Goal: Task Accomplishment & Management: Complete application form

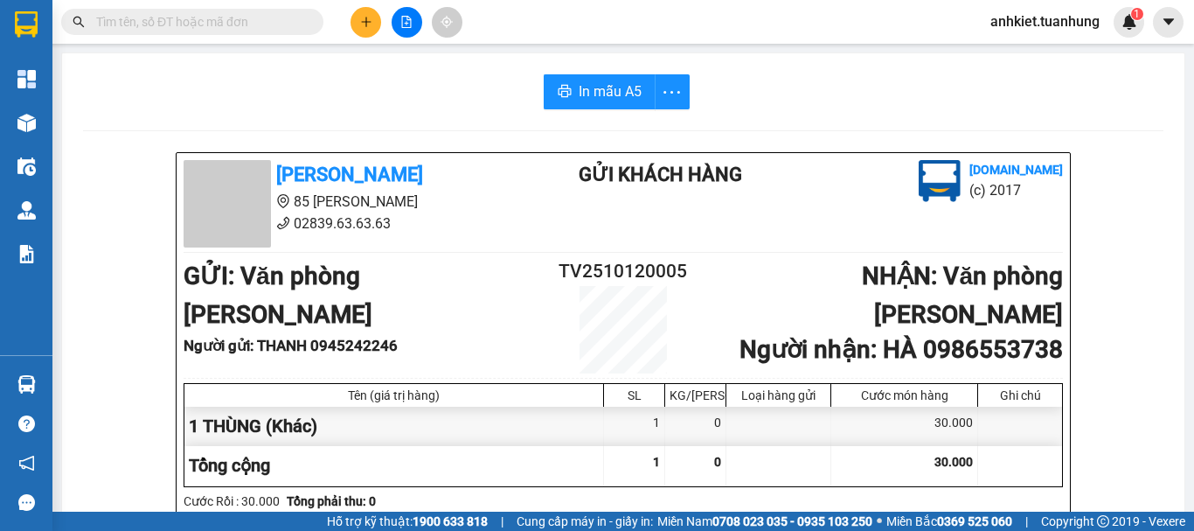
click at [366, 25] on icon "plus" at bounding box center [365, 22] width 1 height 10
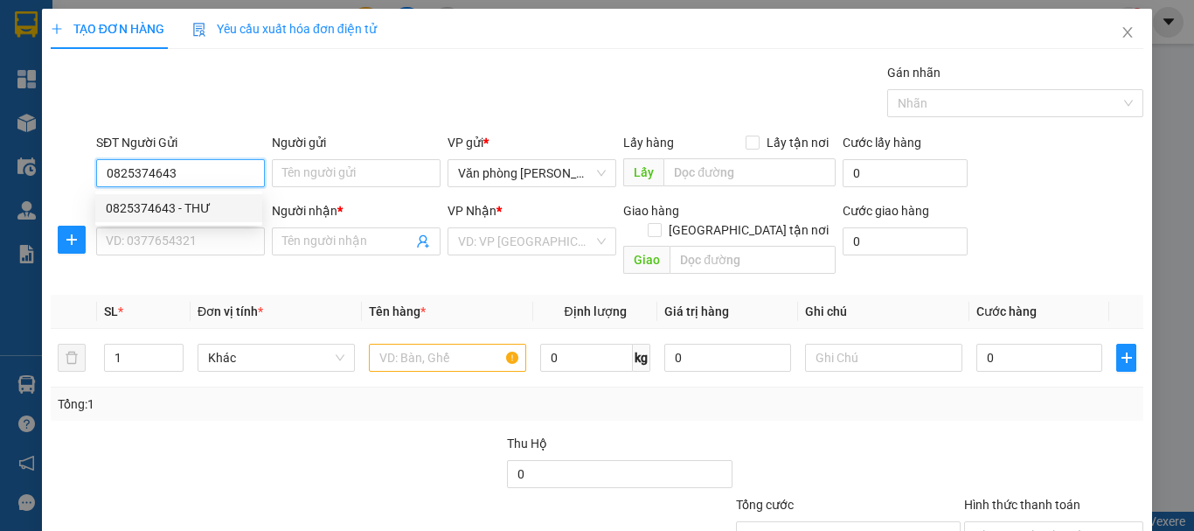
click at [223, 205] on div "0825374643 - THƯ" at bounding box center [179, 207] width 146 height 19
type input "0825374643"
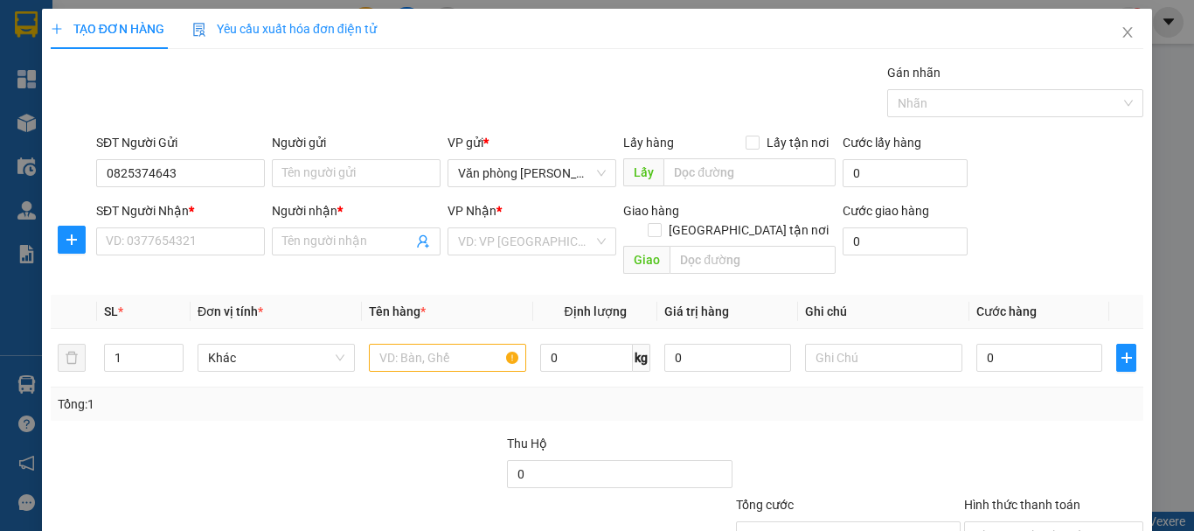
click at [352, 157] on div "Người gửi" at bounding box center [356, 146] width 169 height 26
click at [392, 172] on input "Người gửi" at bounding box center [356, 173] width 169 height 28
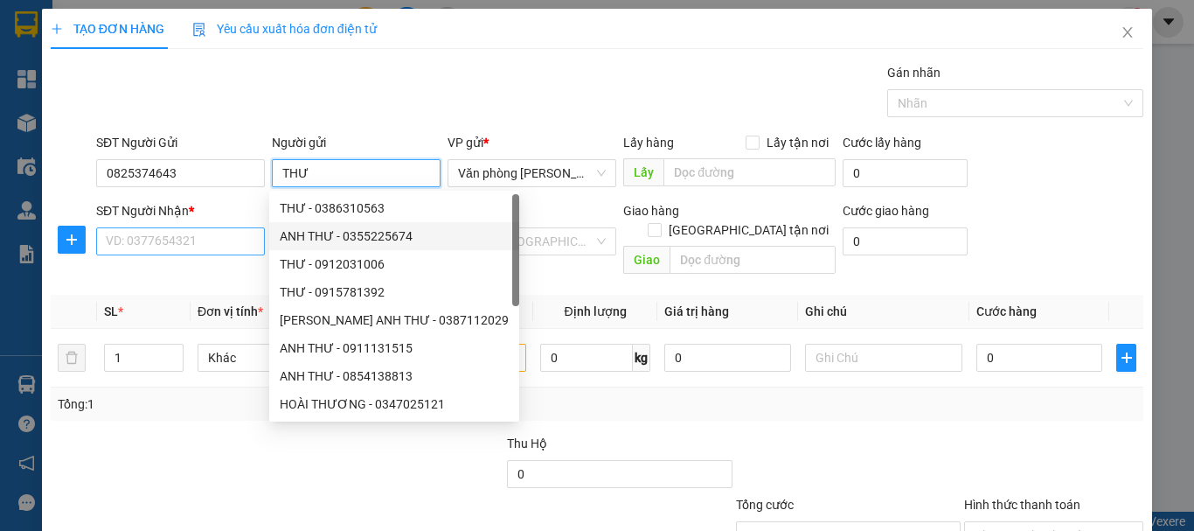
type input "THƯ"
click at [230, 227] on input "SĐT Người Nhận *" at bounding box center [180, 241] width 169 height 28
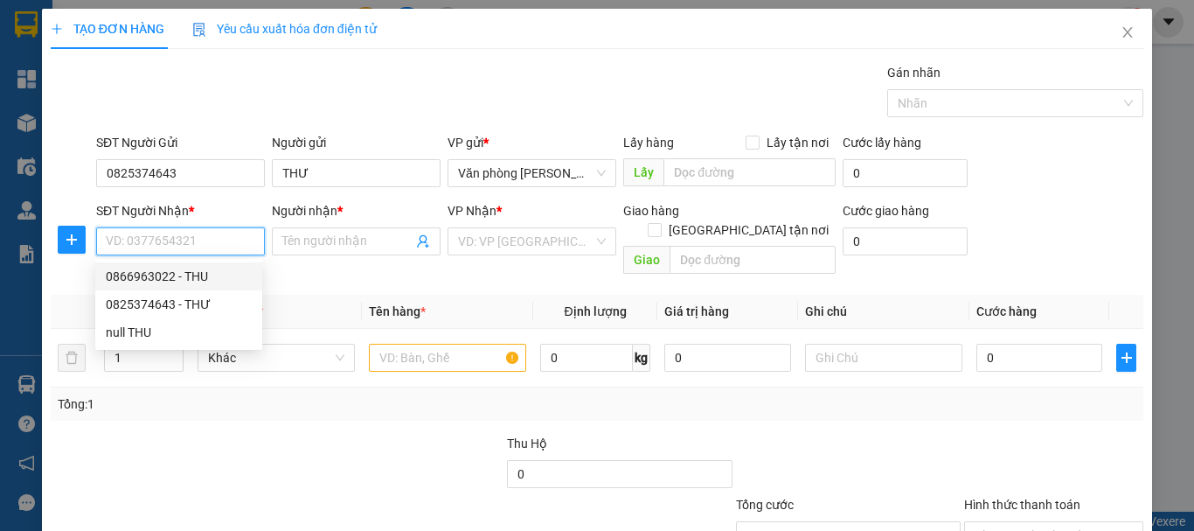
click at [187, 279] on div "0866963022 - THU" at bounding box center [179, 276] width 146 height 19
type input "0866963022"
type input "THU"
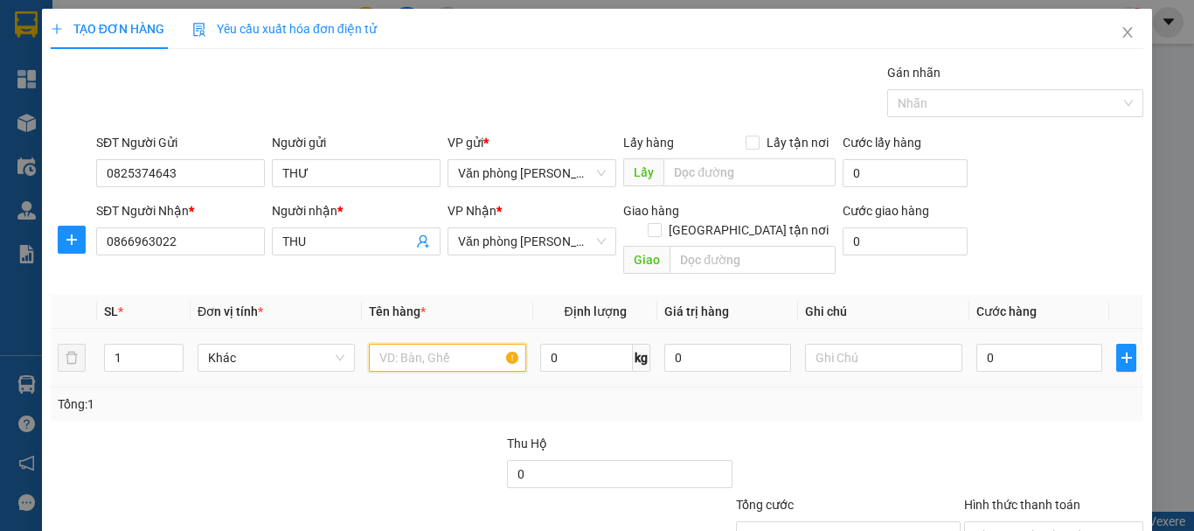
click at [419, 344] on input "text" at bounding box center [447, 358] width 157 height 28
type input "1 BỌC"
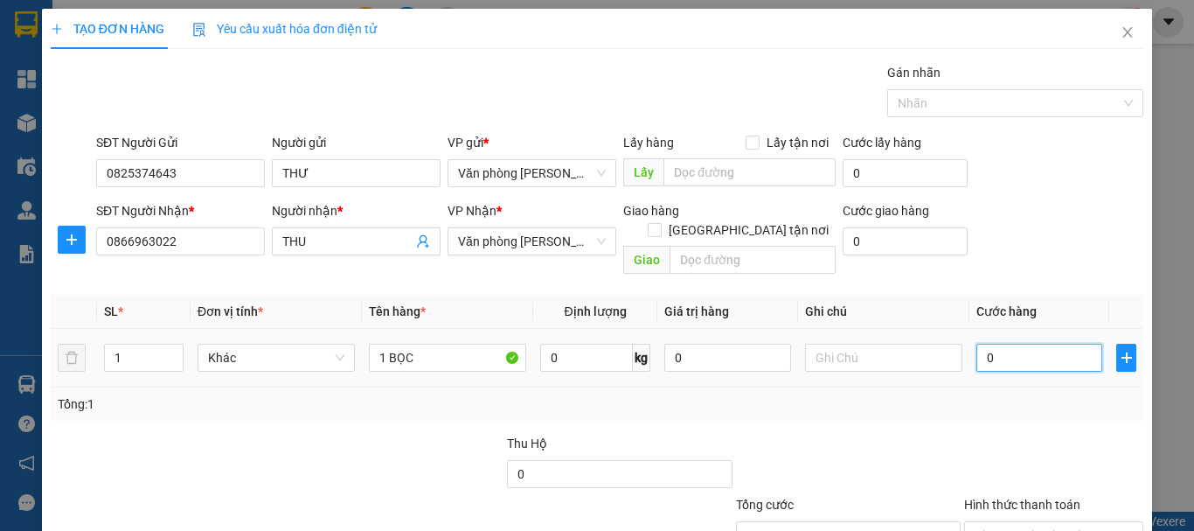
click at [999, 344] on input "0" at bounding box center [1039, 358] width 126 height 28
type input "+3"
type input "3"
type input "+30"
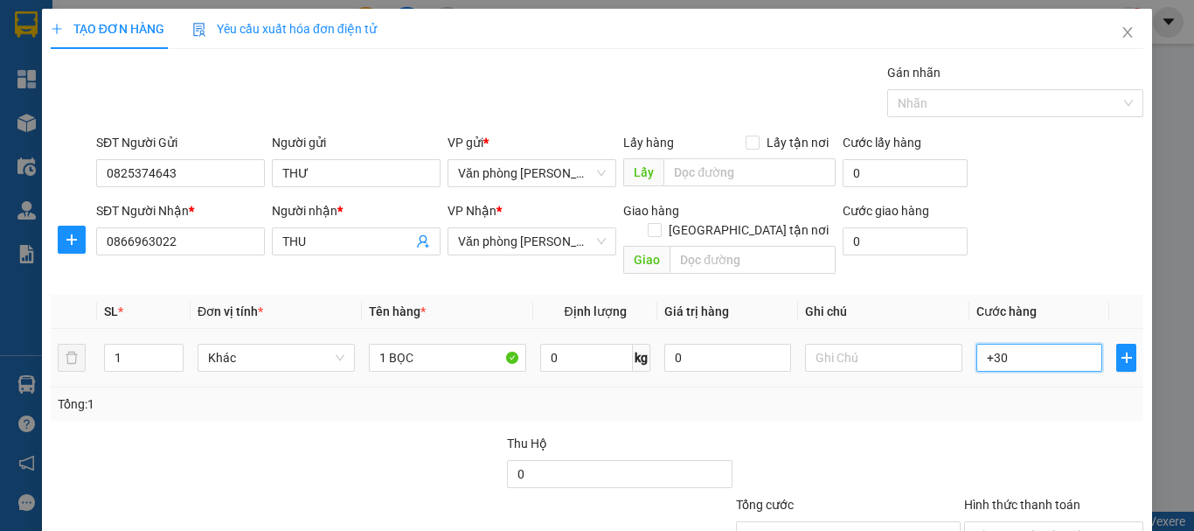
type input "30"
click at [907, 411] on div "Transit Pickup Surcharge Ids Transit Deliver Surcharge Ids Transit Deliver Surc…" at bounding box center [597, 347] width 1093 height 569
type input "30.000"
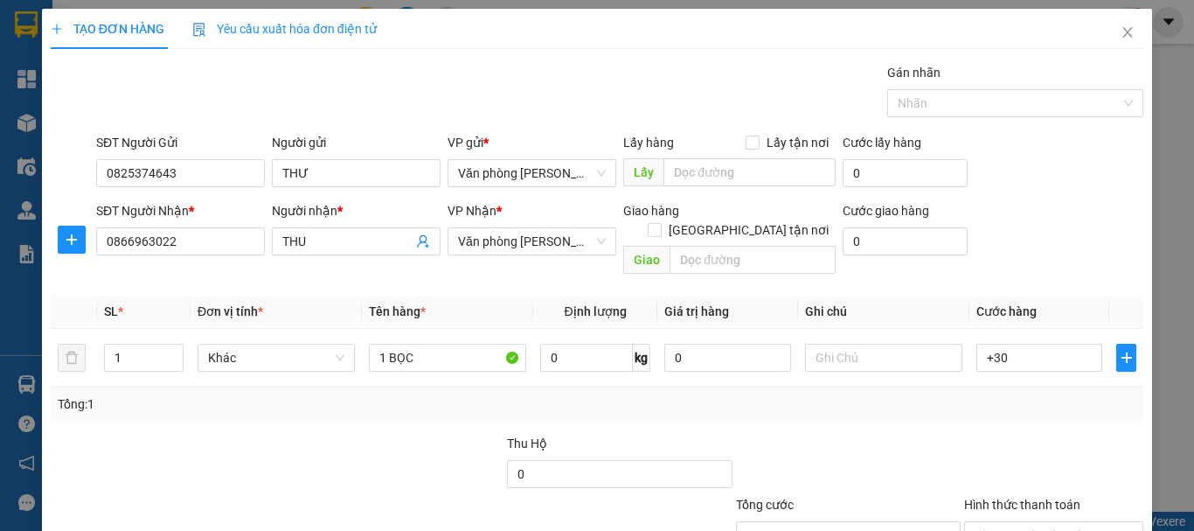
type input "30.000"
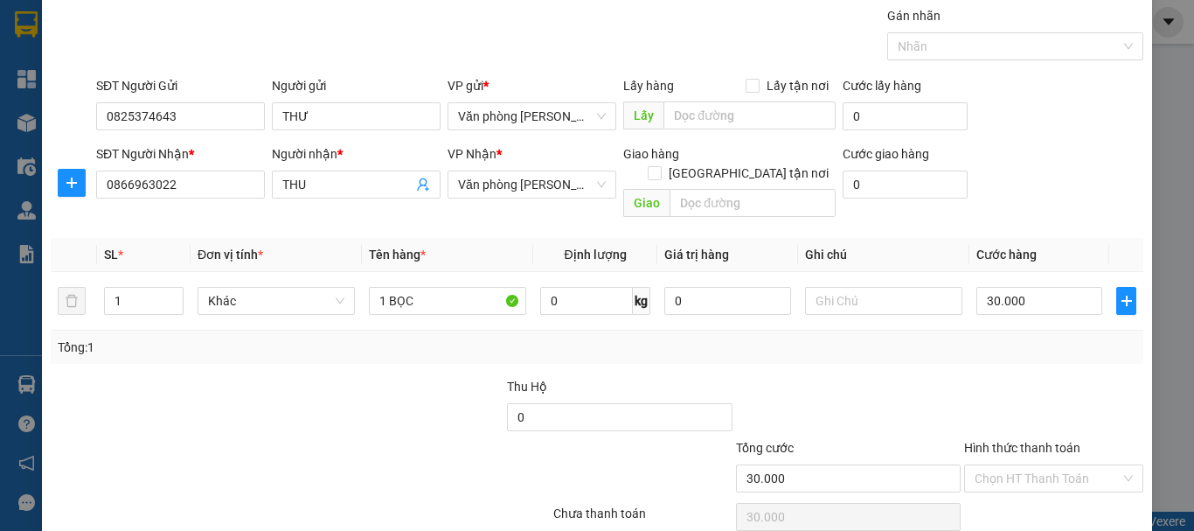
scroll to position [87, 0]
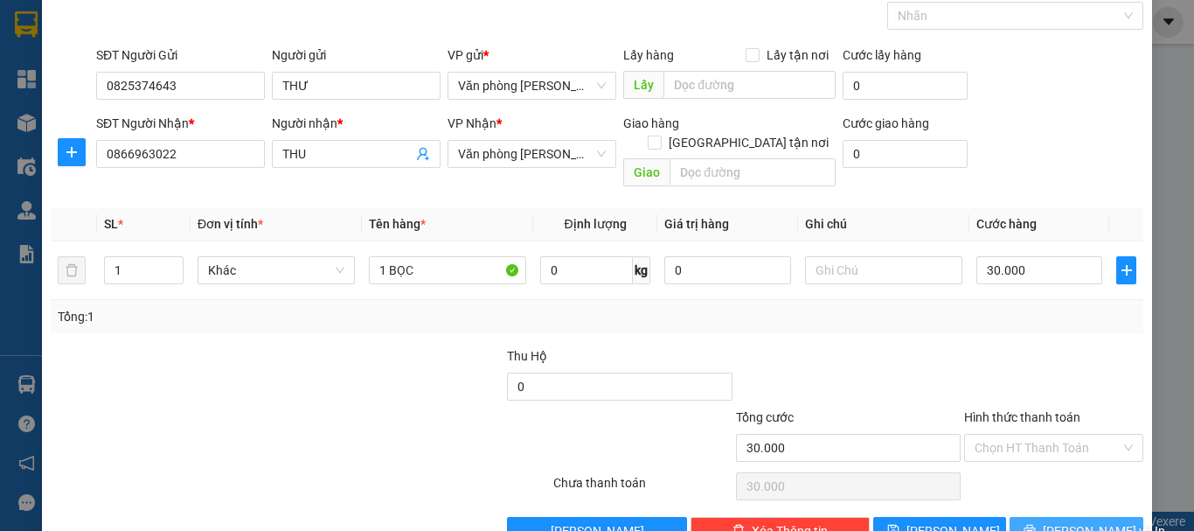
click at [1052, 521] on span "[PERSON_NAME] và In" at bounding box center [1104, 530] width 122 height 19
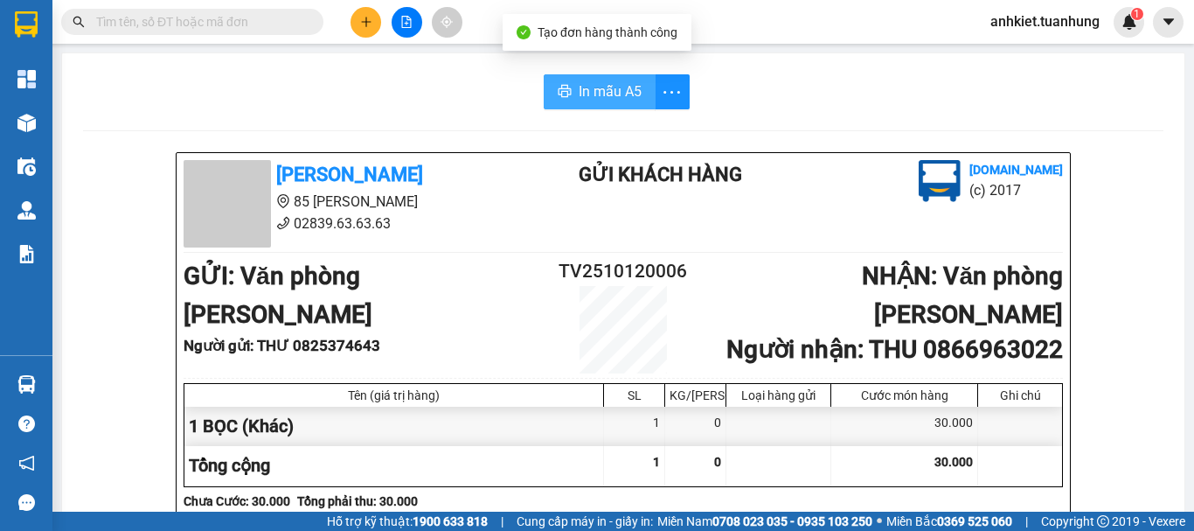
click at [605, 96] on span "In mẫu A5" at bounding box center [610, 91] width 63 height 22
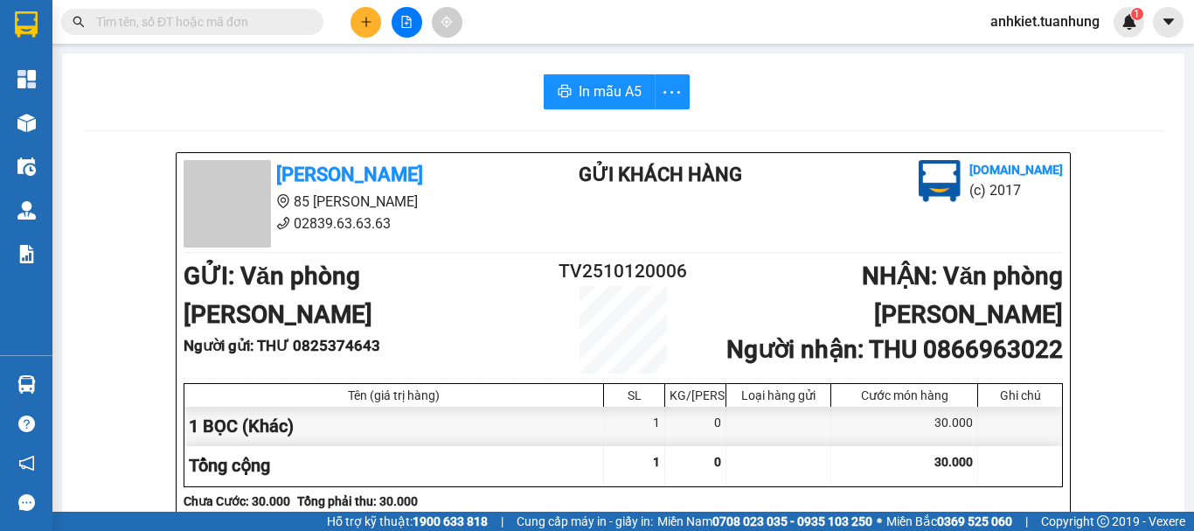
click at [365, 31] on button at bounding box center [366, 22] width 31 height 31
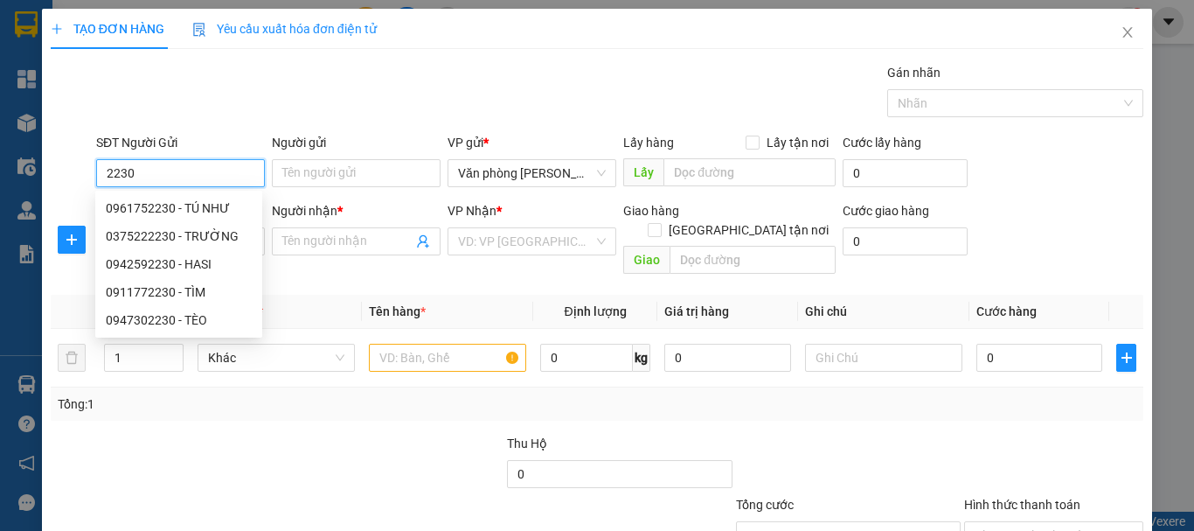
click at [201, 204] on div "0961752230 - TÚ NHƯ" at bounding box center [179, 207] width 146 height 19
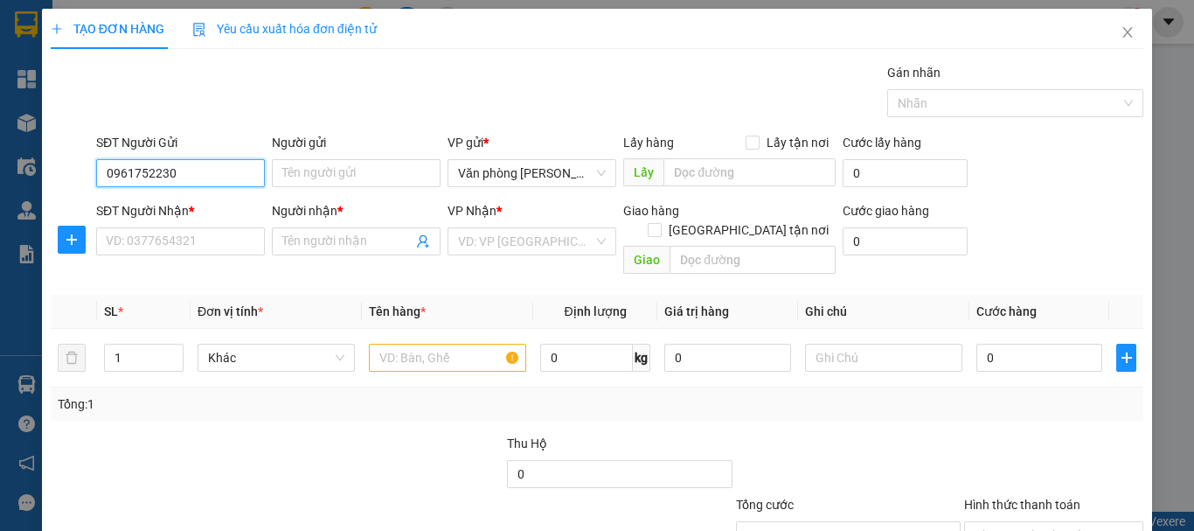
click at [205, 159] on input "0961752230" at bounding box center [180, 173] width 169 height 28
click at [219, 177] on input "0961752230" at bounding box center [180, 173] width 169 height 28
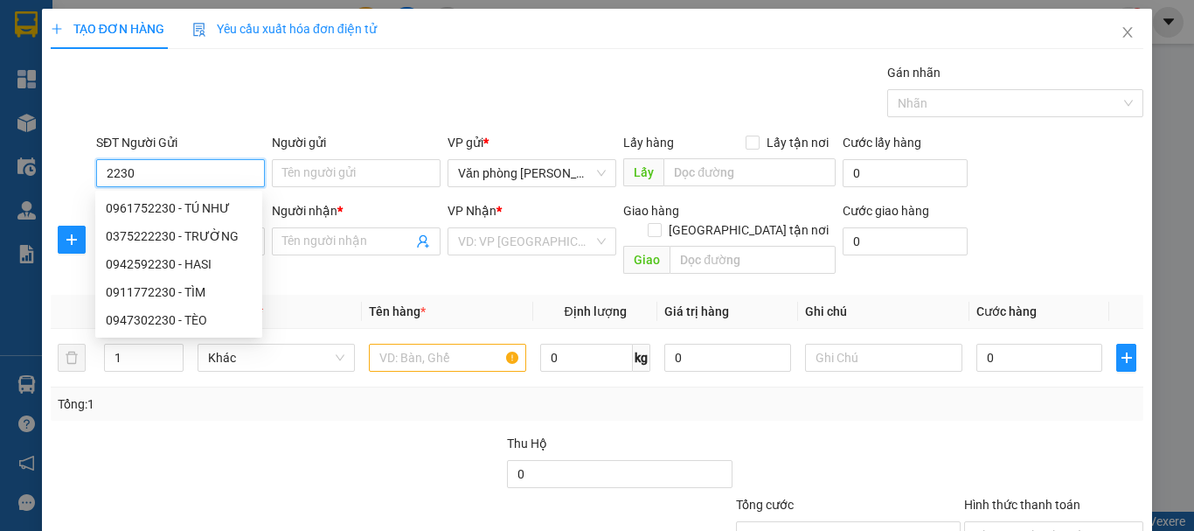
click at [157, 171] on input "2230" at bounding box center [180, 173] width 169 height 28
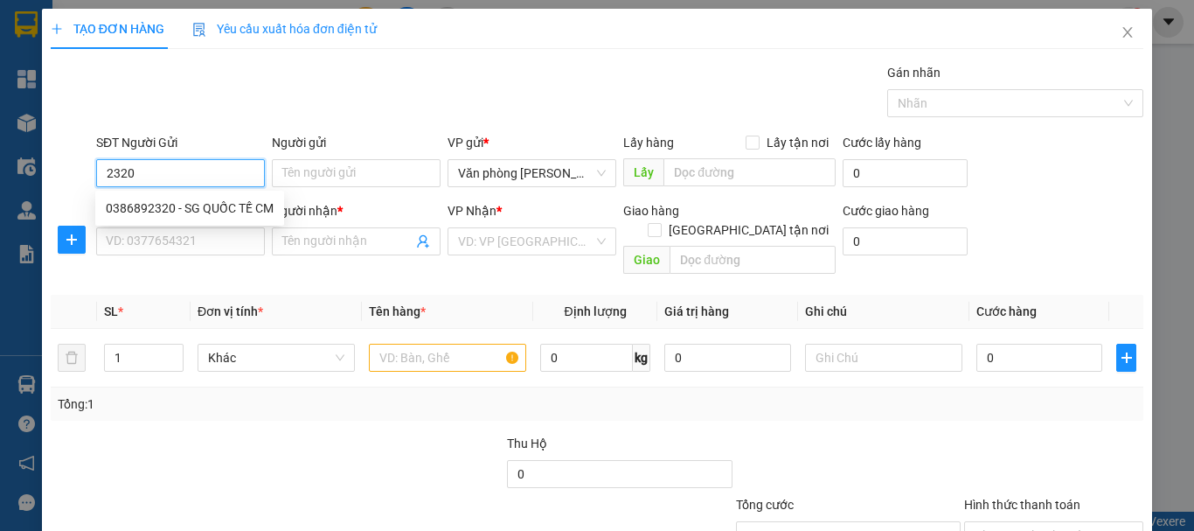
click at [189, 207] on div "0386892320 - SG QUỐC TẾ CM" at bounding box center [190, 207] width 168 height 19
type input "0386892320"
click at [355, 182] on input "Người gửi" at bounding box center [356, 173] width 169 height 28
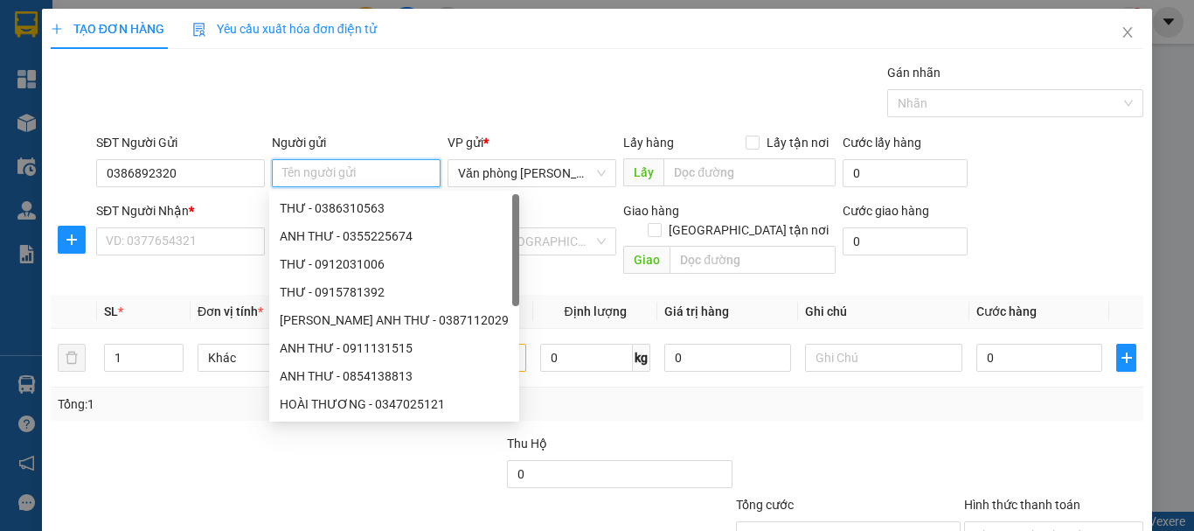
type input "-"
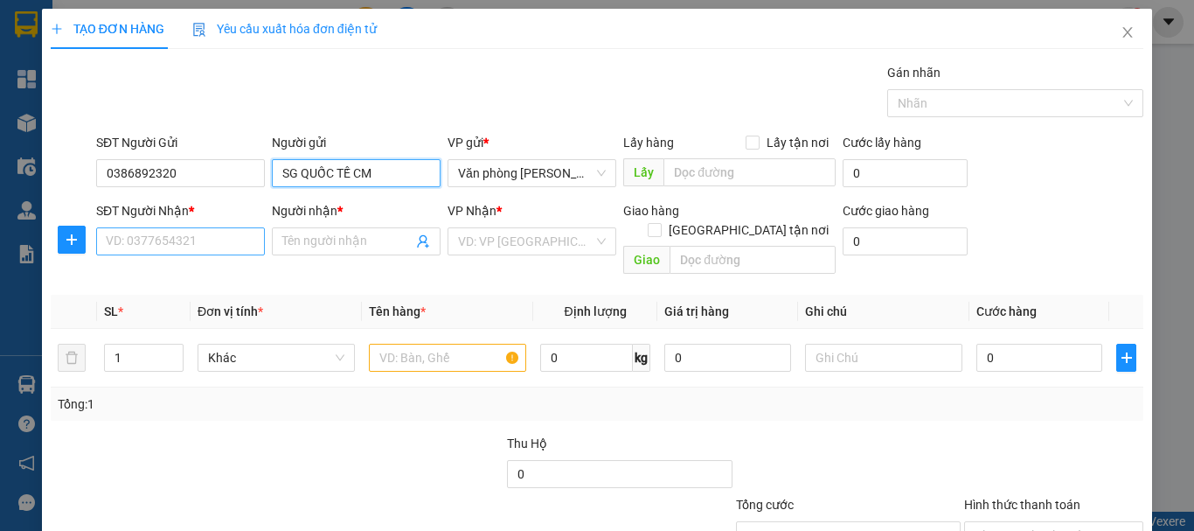
type input "SG QUỐC TẾ CM"
click at [191, 243] on input "SĐT Người Nhận *" at bounding box center [180, 241] width 169 height 28
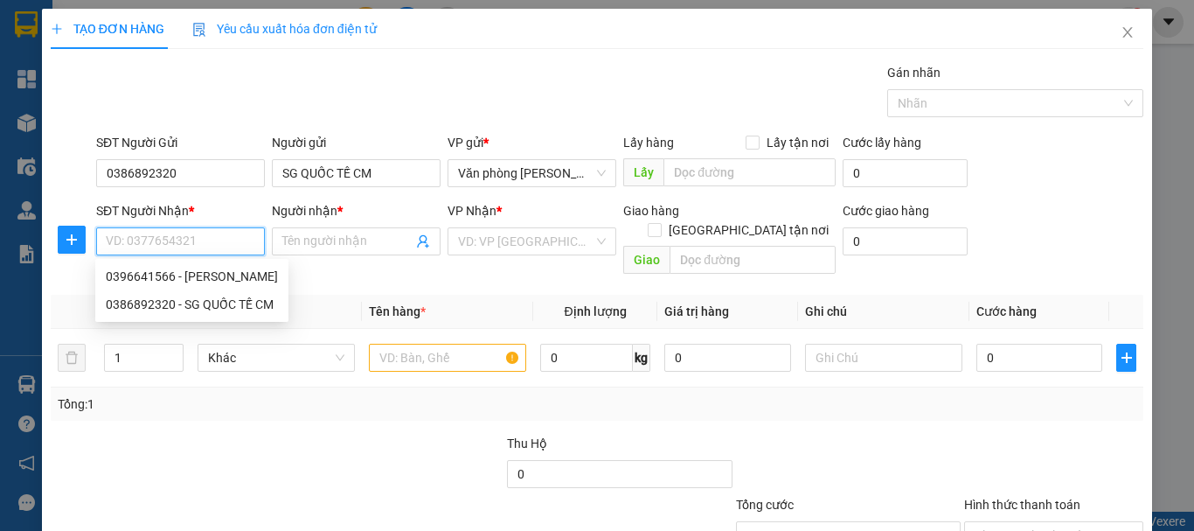
click at [207, 263] on div "0396641566 - [PERSON_NAME]" at bounding box center [191, 276] width 193 height 28
type input "0396641566"
type input "[PERSON_NAME]"
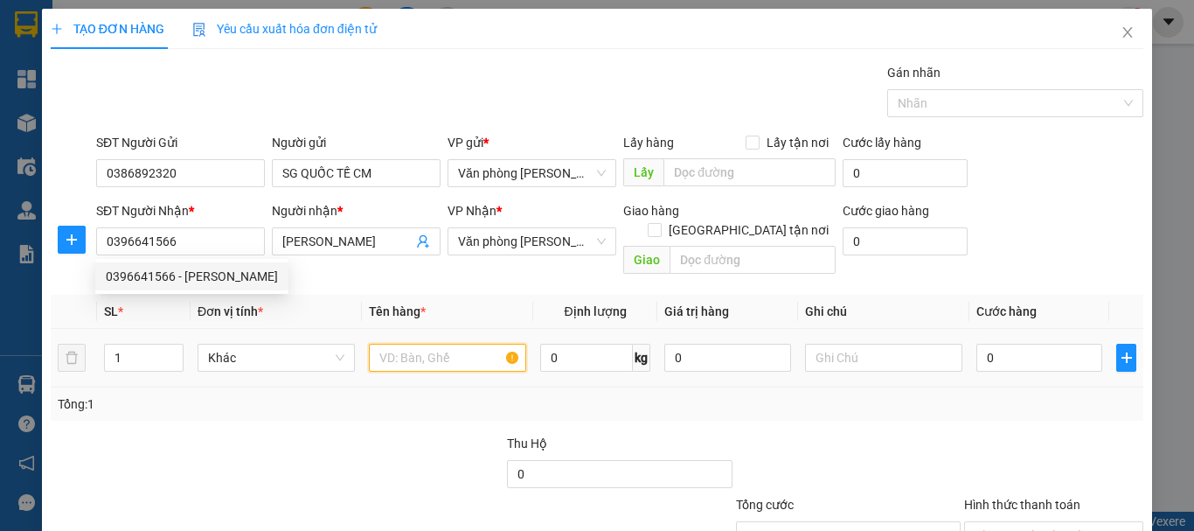
click at [417, 344] on input "text" at bounding box center [447, 358] width 157 height 28
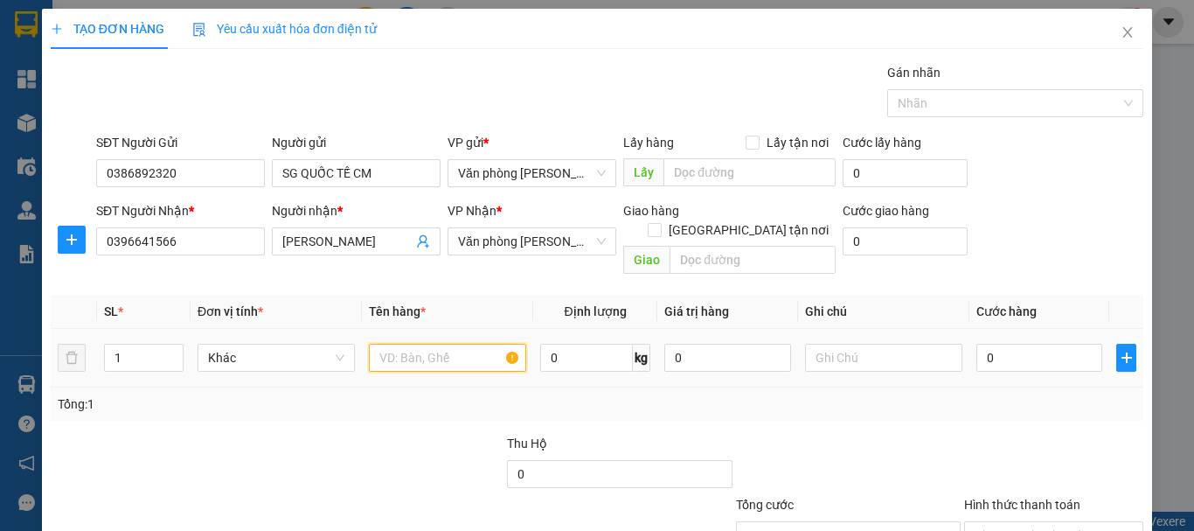
type input "."
type input "1 HỘP"
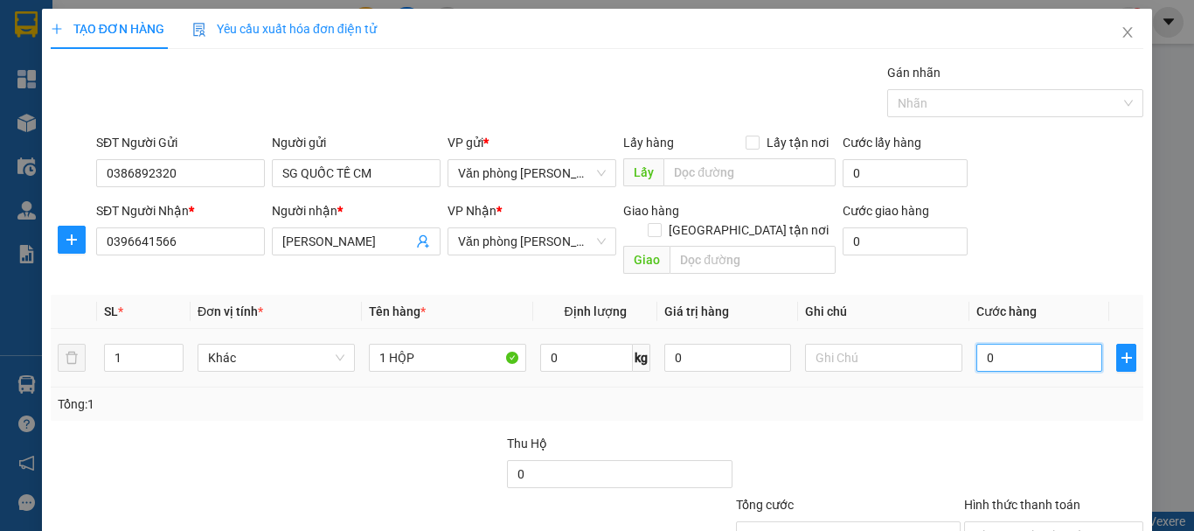
click at [1015, 347] on input "0" at bounding box center [1039, 358] width 126 height 28
type input "+3"
type input "3"
type input "+30"
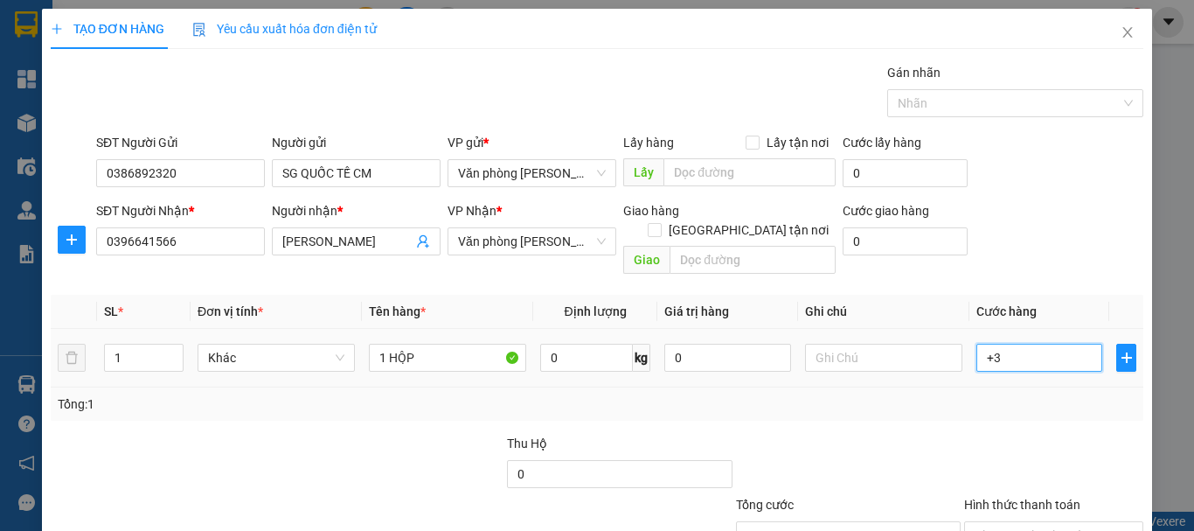
type input "30"
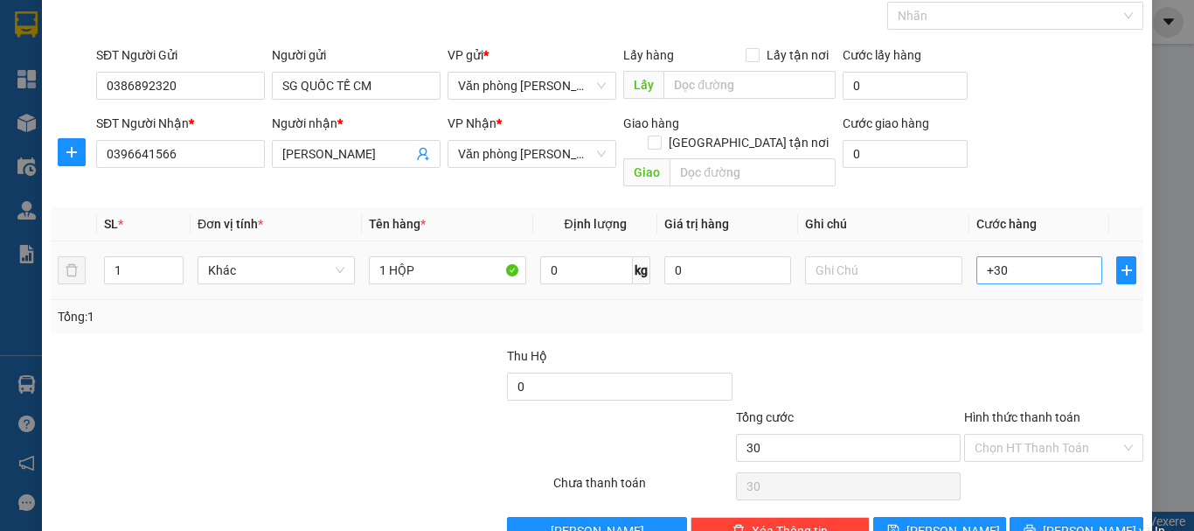
type input "30.000"
click at [1016, 346] on div at bounding box center [1053, 376] width 183 height 61
click at [1077, 521] on span "[PERSON_NAME] và In" at bounding box center [1104, 530] width 122 height 19
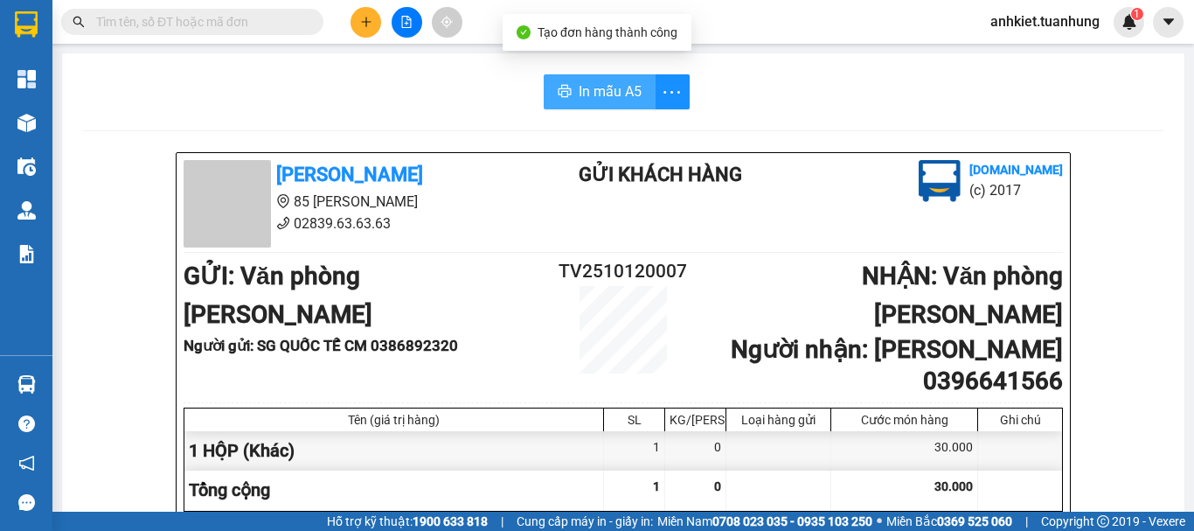
click at [568, 103] on button "In mẫu A5" at bounding box center [600, 91] width 112 height 35
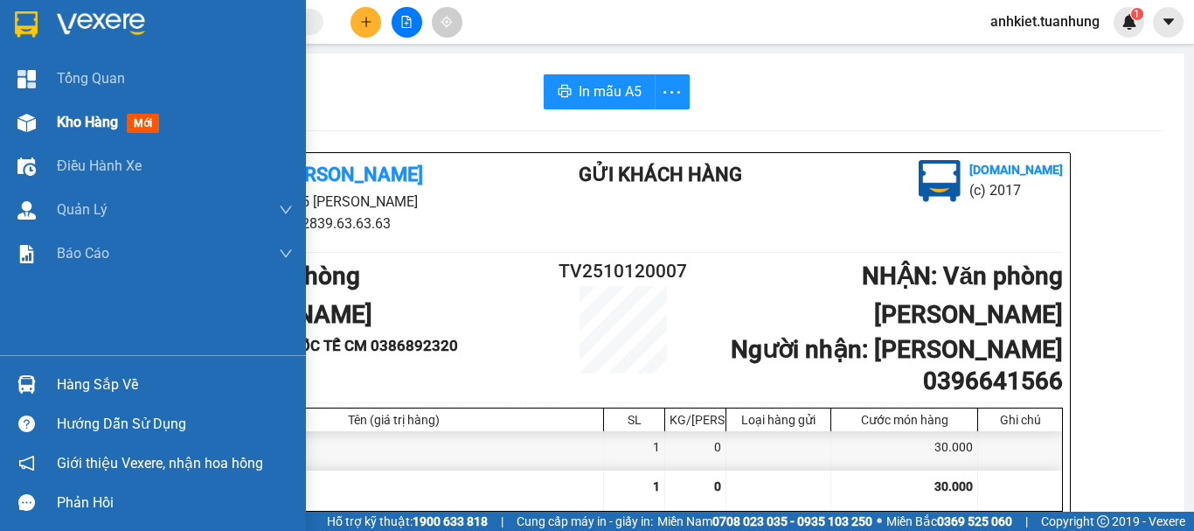
click at [133, 131] on span "mới" at bounding box center [143, 123] width 32 height 19
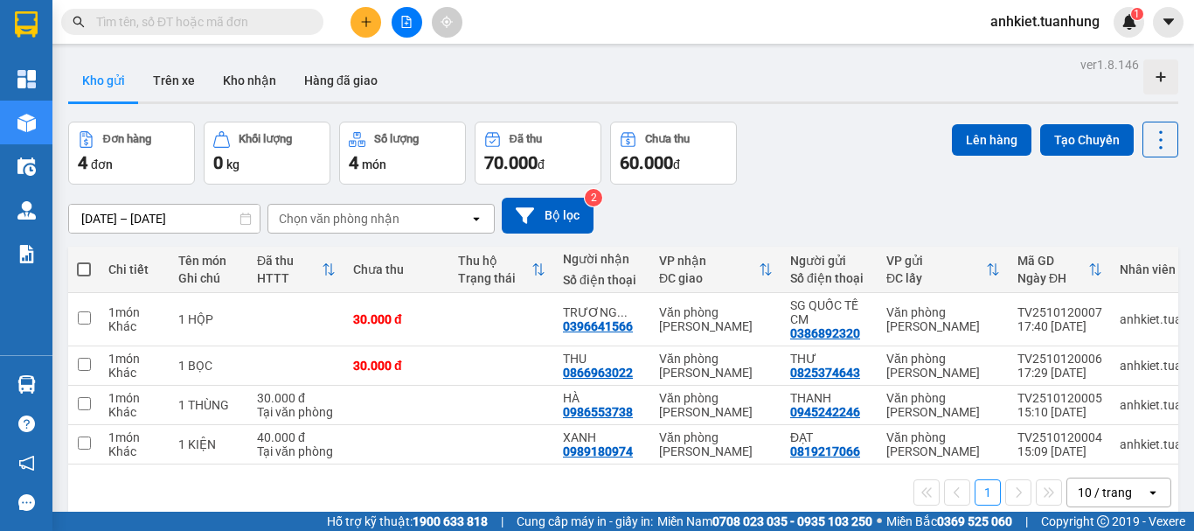
click at [363, 22] on icon "plus" at bounding box center [366, 22] width 12 height 12
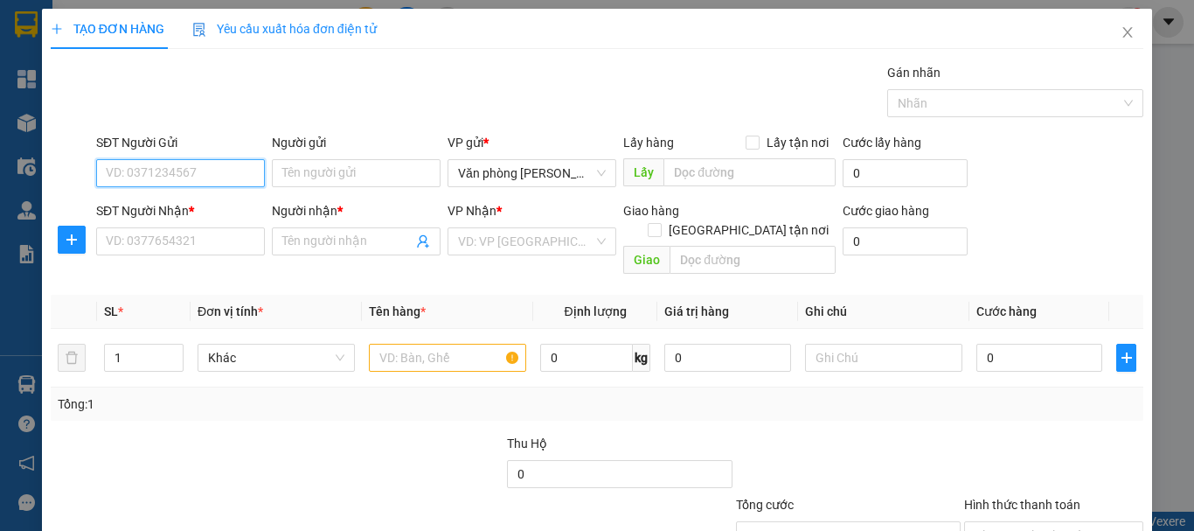
click at [242, 163] on input "SĐT Người Gửi" at bounding box center [180, 173] width 169 height 28
type input "0919162162"
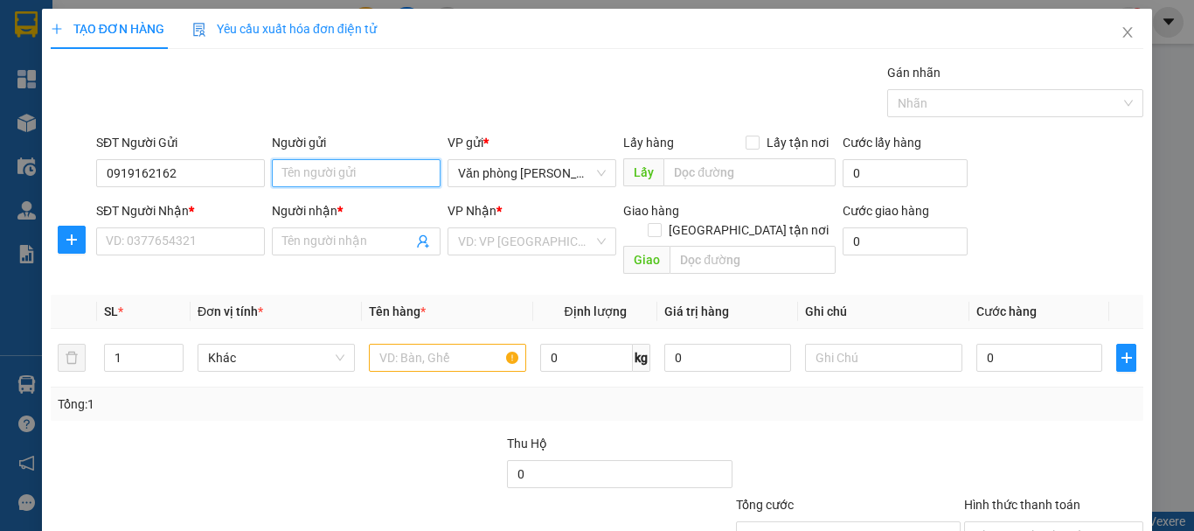
click at [307, 162] on input "Người gửi" at bounding box center [356, 173] width 169 height 28
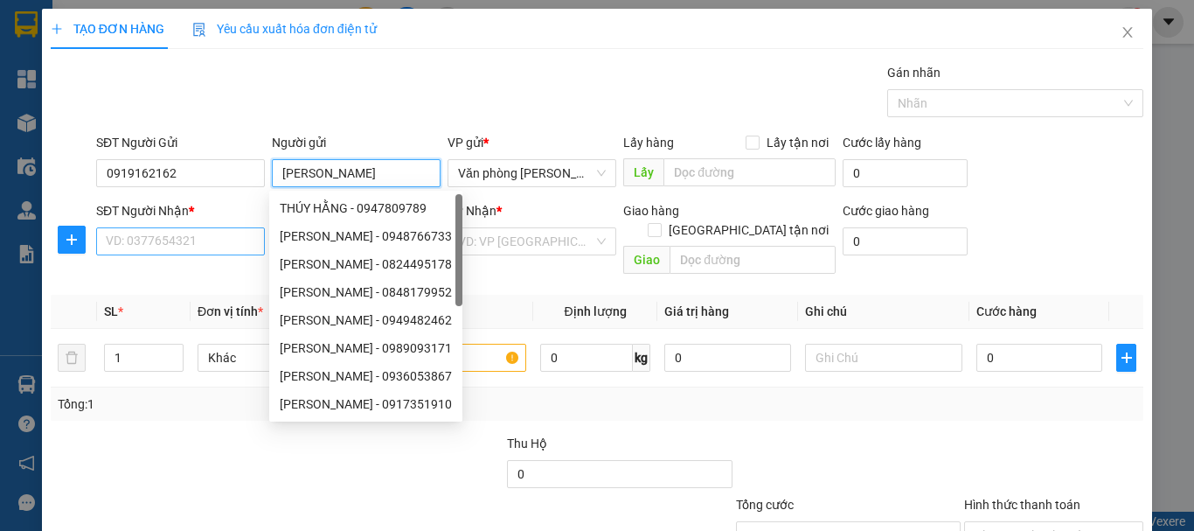
type input "[PERSON_NAME]"
click at [217, 246] on input "SĐT Người Nhận *" at bounding box center [180, 241] width 169 height 28
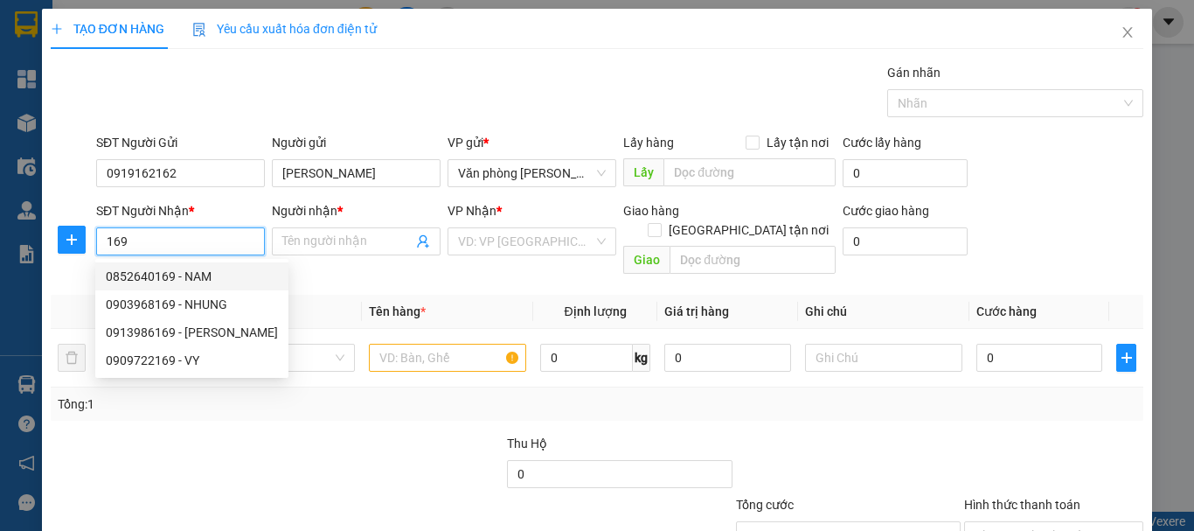
click at [243, 288] on div "0852640169 - NAM" at bounding box center [191, 276] width 193 height 28
type input "0852640169"
type input "NAM"
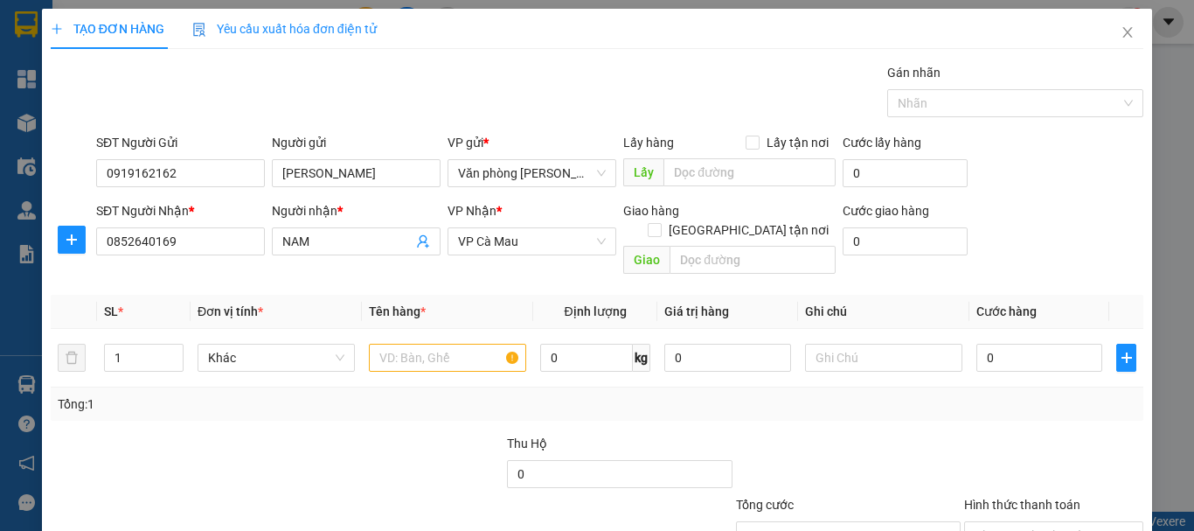
click at [229, 222] on div "SĐT Người Nhận *" at bounding box center [180, 214] width 169 height 26
click at [226, 239] on input "0852640169" at bounding box center [180, 241] width 169 height 28
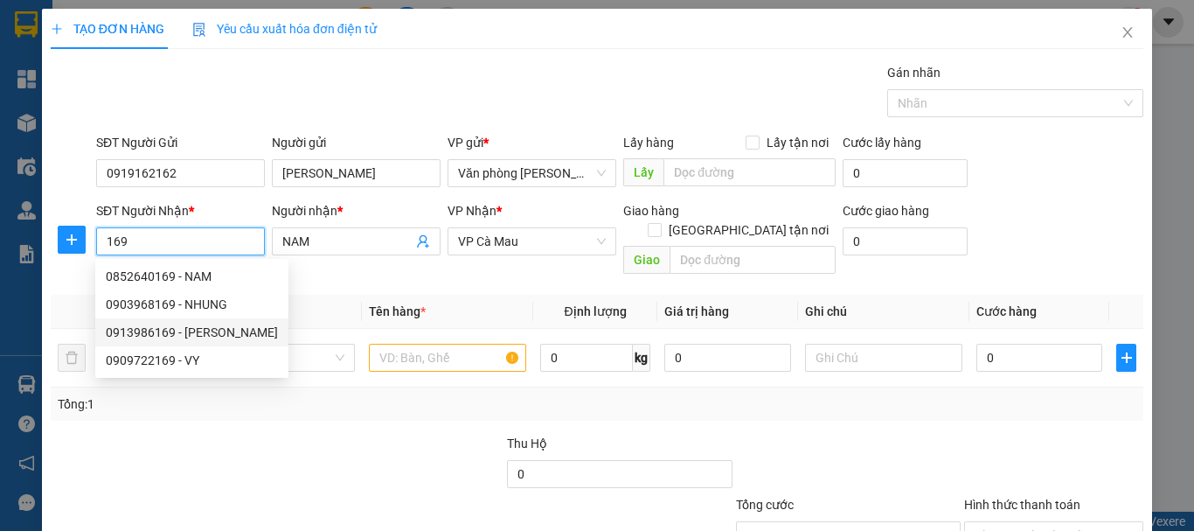
click at [248, 337] on div "0913986169 - [PERSON_NAME]" at bounding box center [192, 332] width 172 height 19
type input "0913986169"
type input "[PERSON_NAME]"
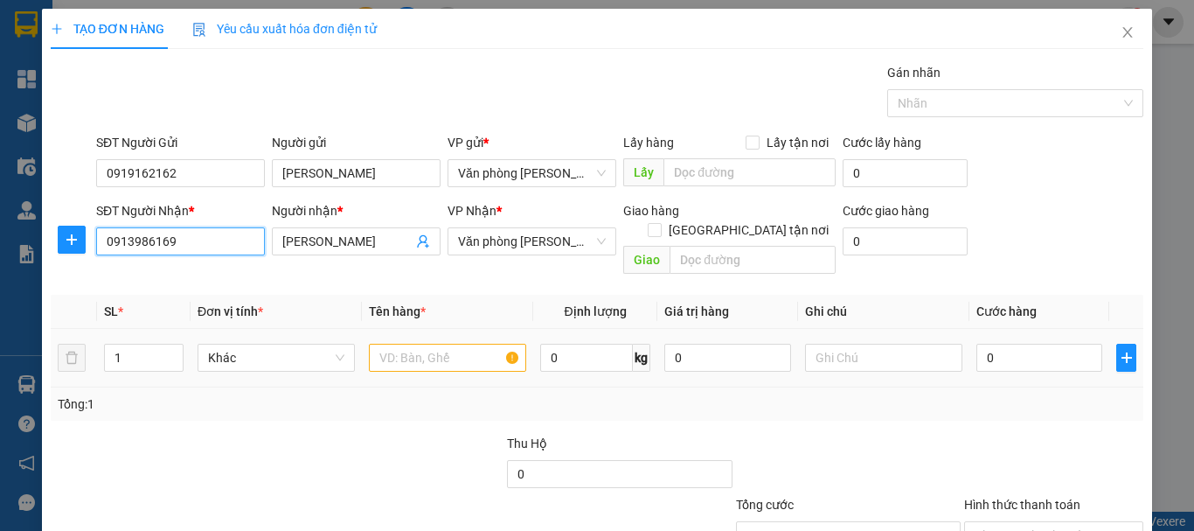
type input "0913986169"
click at [419, 344] on input "text" at bounding box center [447, 358] width 157 height 28
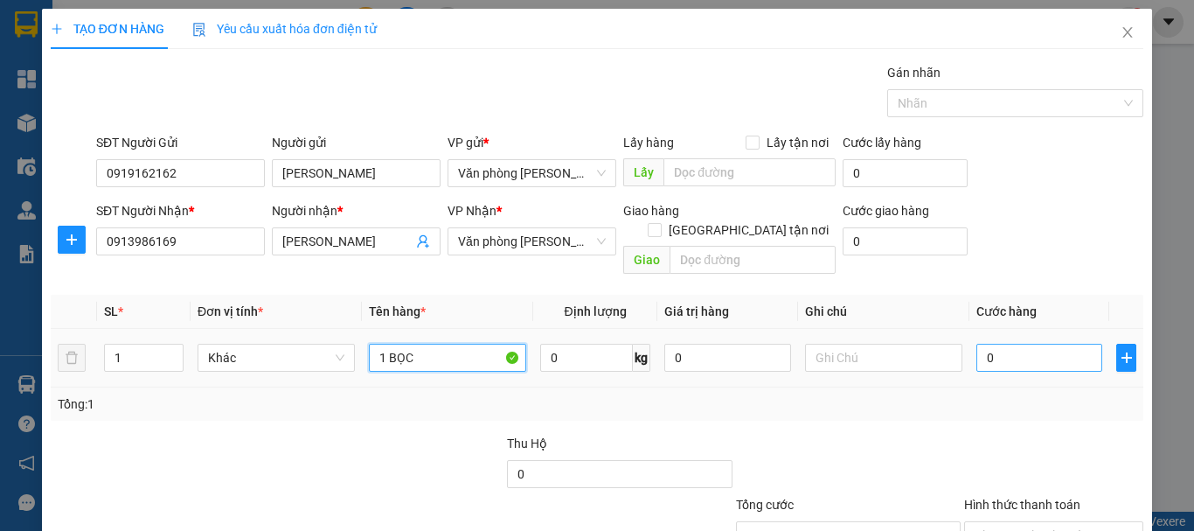
type input "1 BỌC"
click at [1058, 347] on input "0" at bounding box center [1039, 358] width 126 height 28
type input "+3"
type input "3"
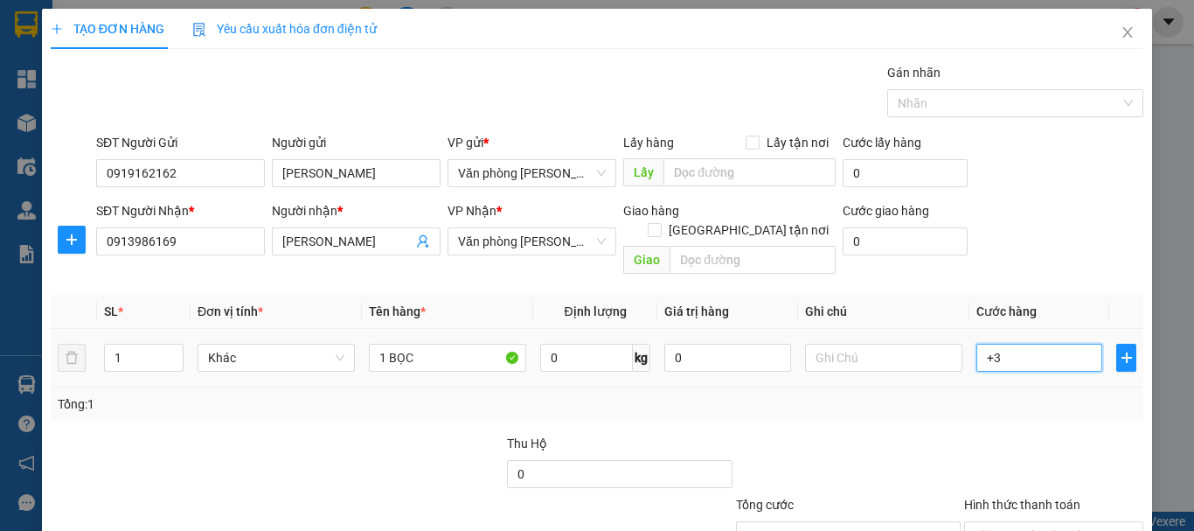
type input "+30"
type input "30"
type input "30.000"
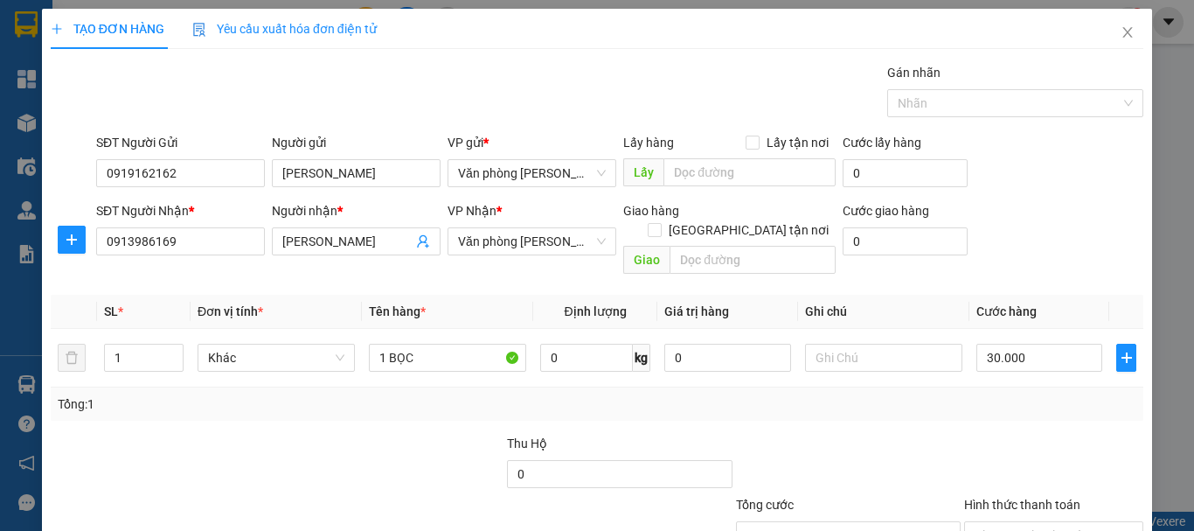
click at [983, 394] on div "Tổng: 1" at bounding box center [597, 403] width 1079 height 19
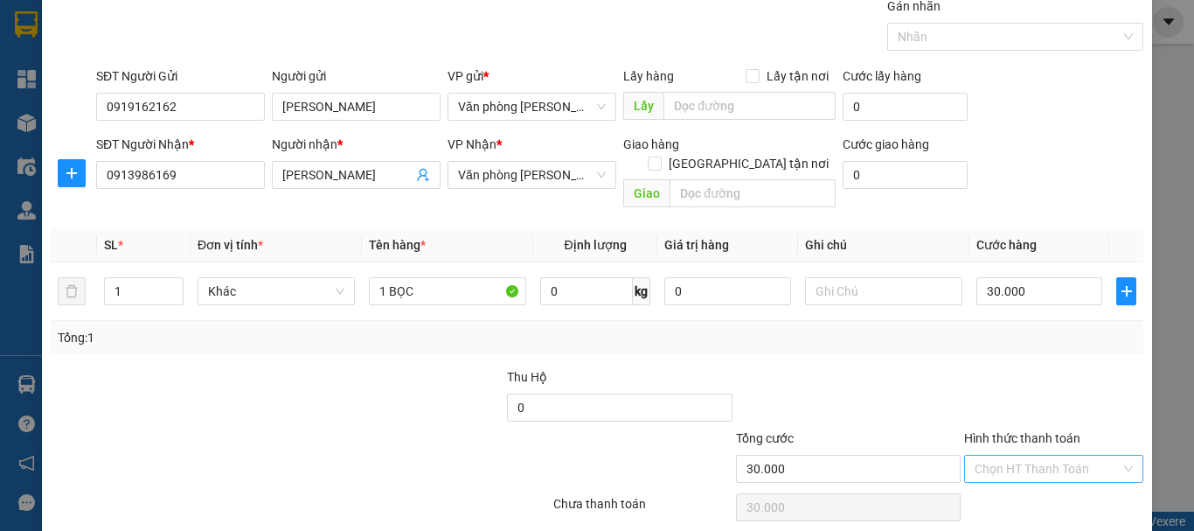
scroll to position [116, 0]
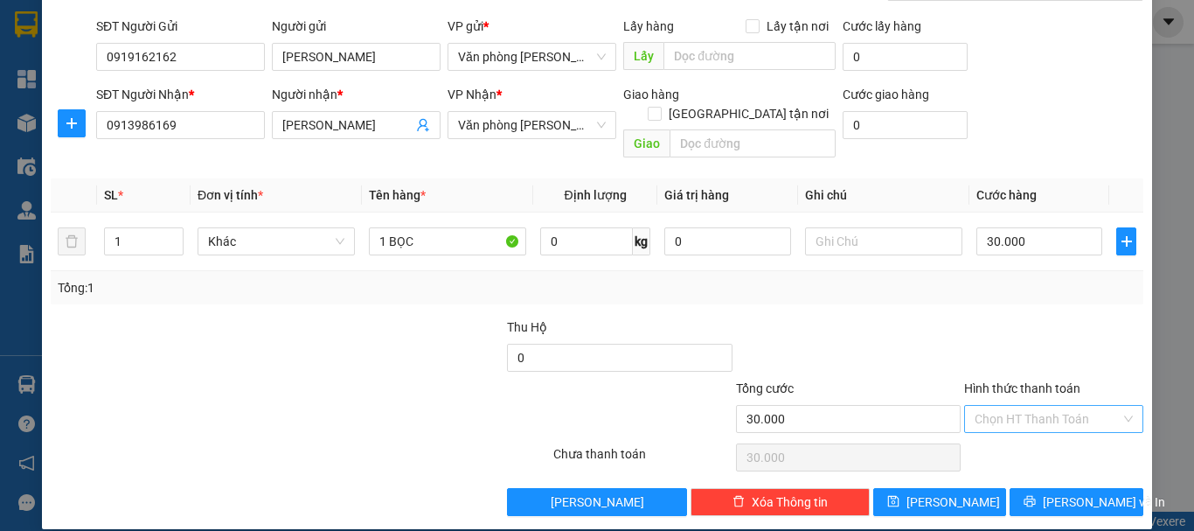
click at [1048, 406] on input "Hình thức thanh toán" at bounding box center [1048, 419] width 146 height 26
click at [1045, 424] on div "Tại văn phòng" at bounding box center [1043, 434] width 177 height 28
type input "0"
click at [1086, 492] on span "[PERSON_NAME] và In" at bounding box center [1104, 501] width 122 height 19
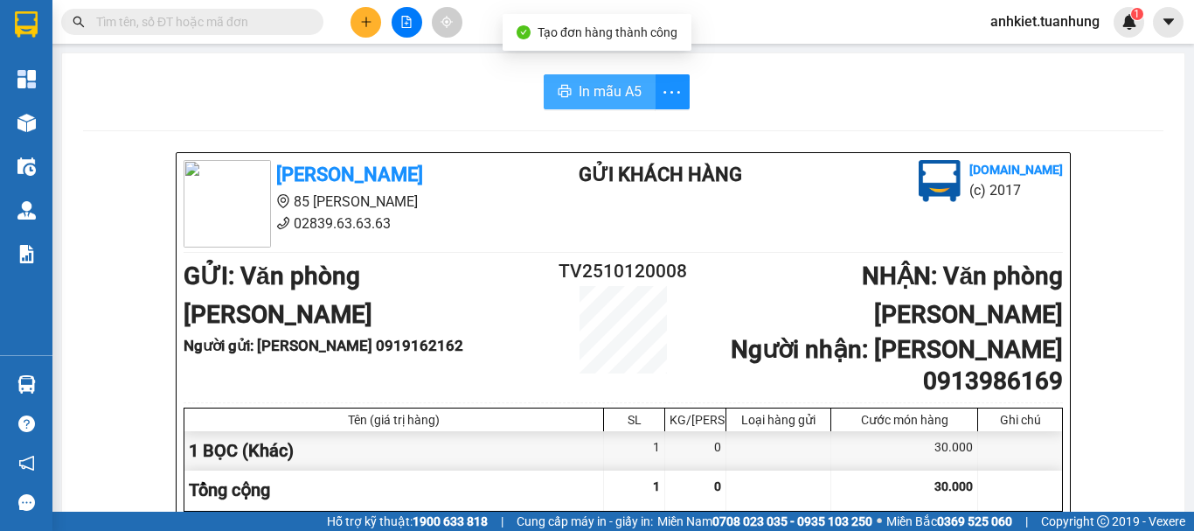
click at [573, 106] on button "In mẫu A5" at bounding box center [600, 91] width 112 height 35
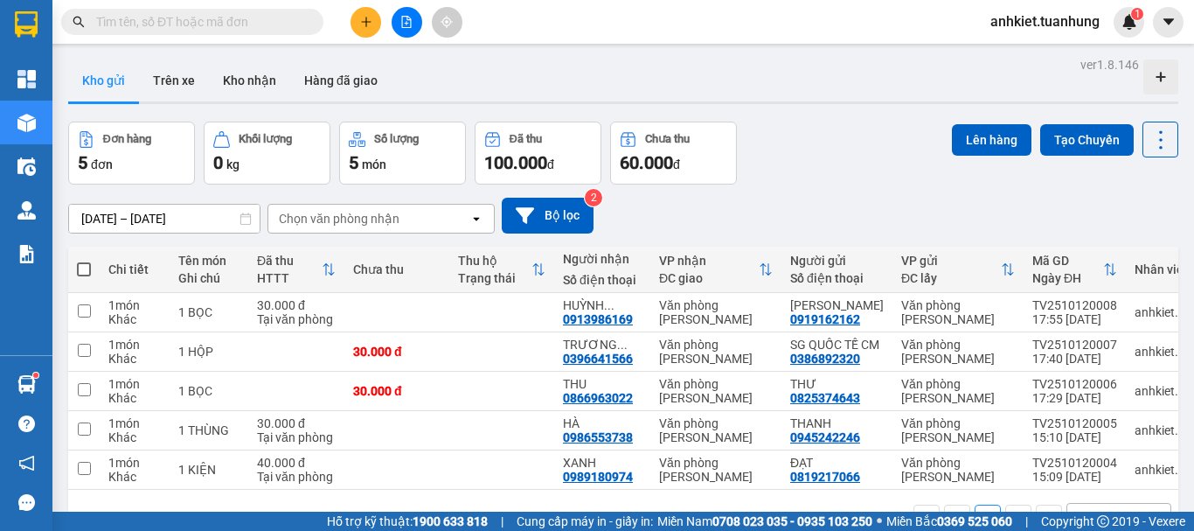
click at [354, 17] on button at bounding box center [366, 22] width 31 height 31
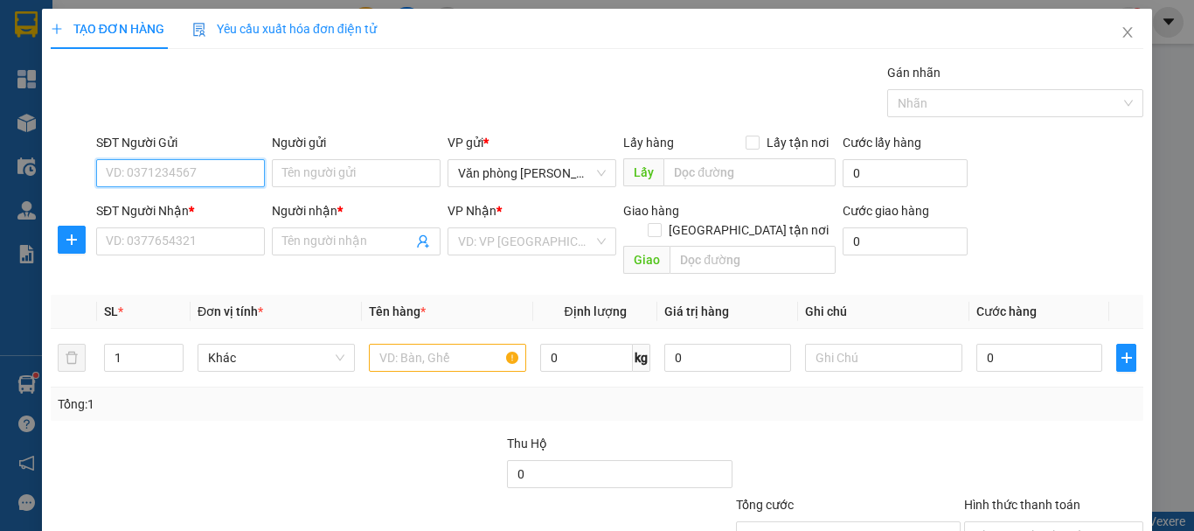
type input "5"
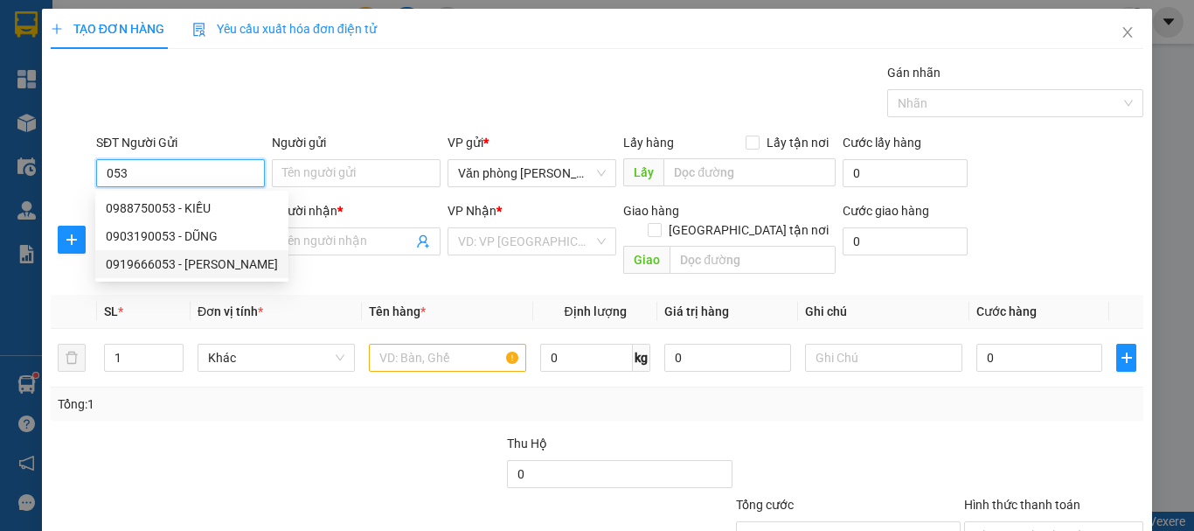
click at [245, 267] on div "0919666053 - TÔ GIÀU" at bounding box center [192, 263] width 172 height 19
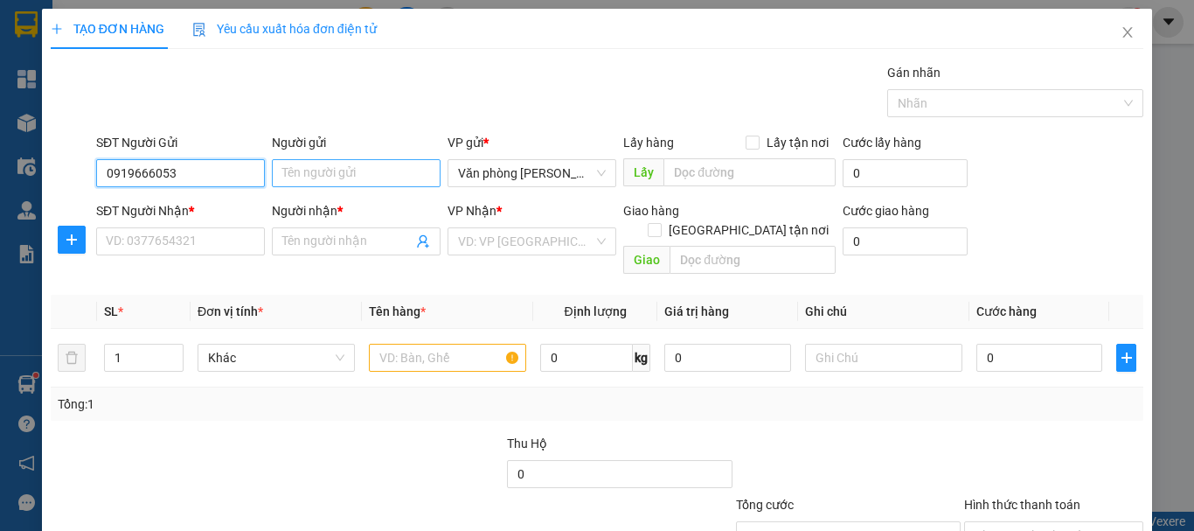
type input "0919666053"
click at [321, 181] on input "Người gửi" at bounding box center [356, 173] width 169 height 28
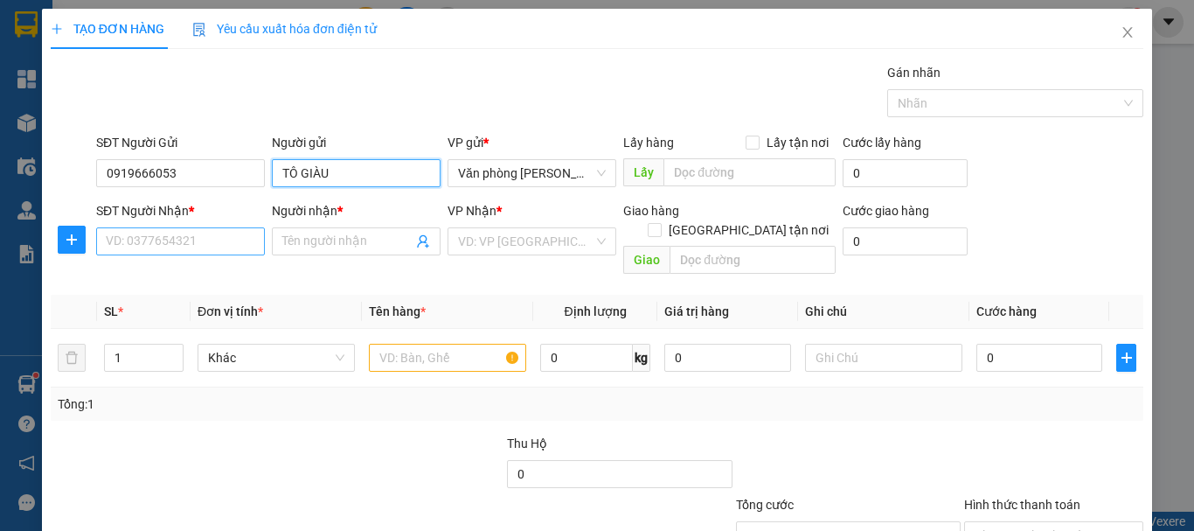
type input "TÔ GIÀU"
click at [217, 236] on input "SĐT Người Nhận *" at bounding box center [180, 241] width 169 height 28
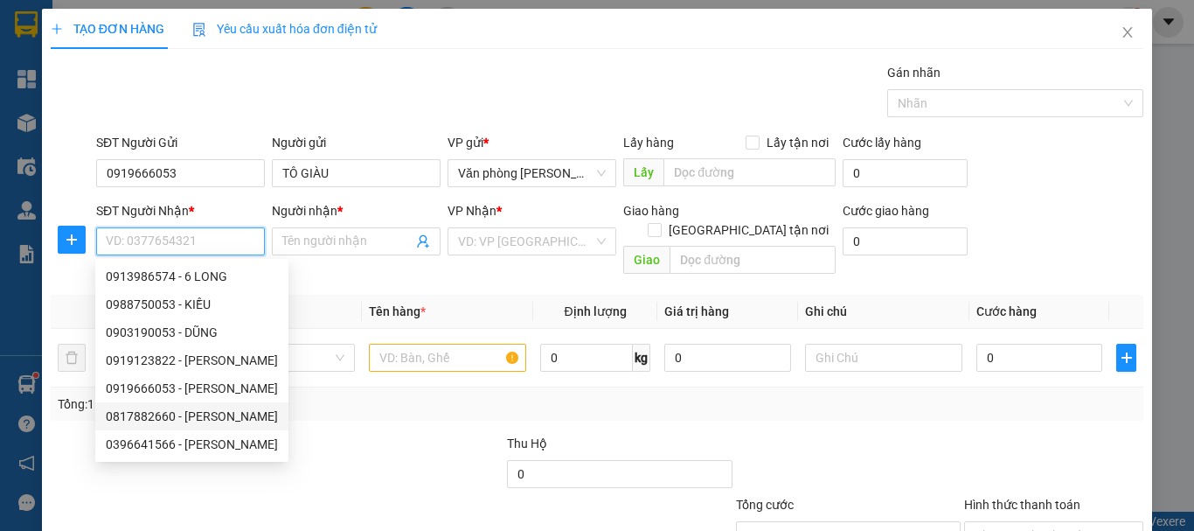
click at [245, 415] on div "0817882660 - CẨM CHUYỀN" at bounding box center [192, 415] width 172 height 19
type input "0817882660"
type input "CẨM CHUYỀN"
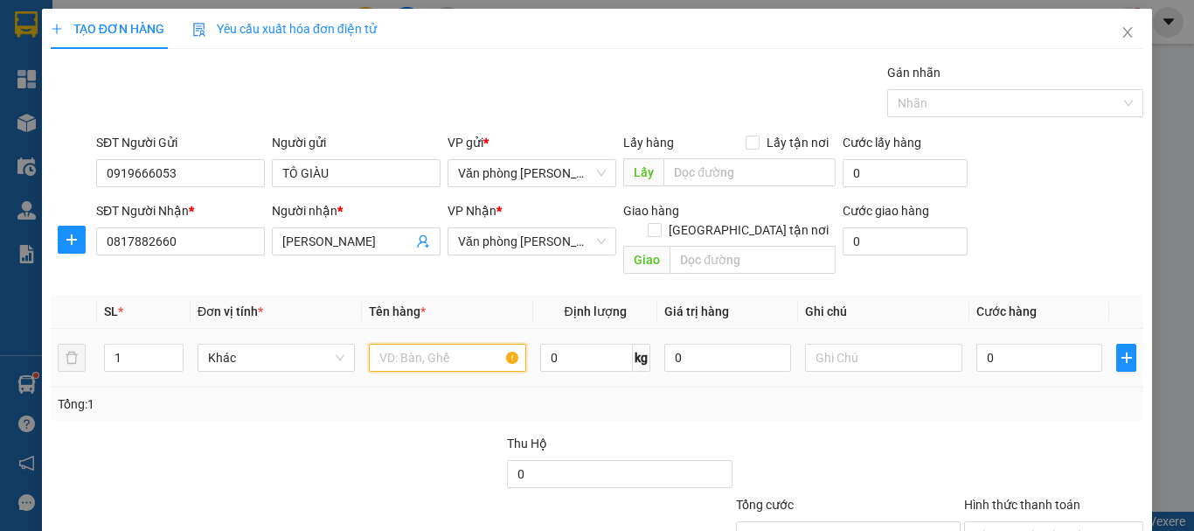
click at [420, 349] on input "text" at bounding box center [447, 358] width 157 height 28
type input "+"
type input "1 THÙNG"
click at [1050, 353] on div "0" at bounding box center [1039, 357] width 126 height 35
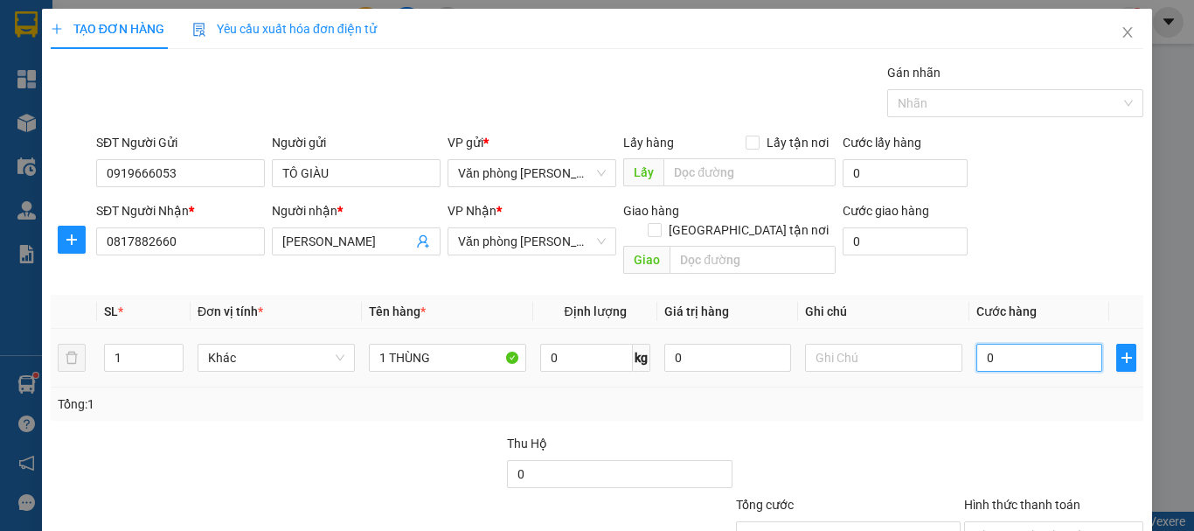
click at [1027, 344] on input "0" at bounding box center [1039, 358] width 126 height 28
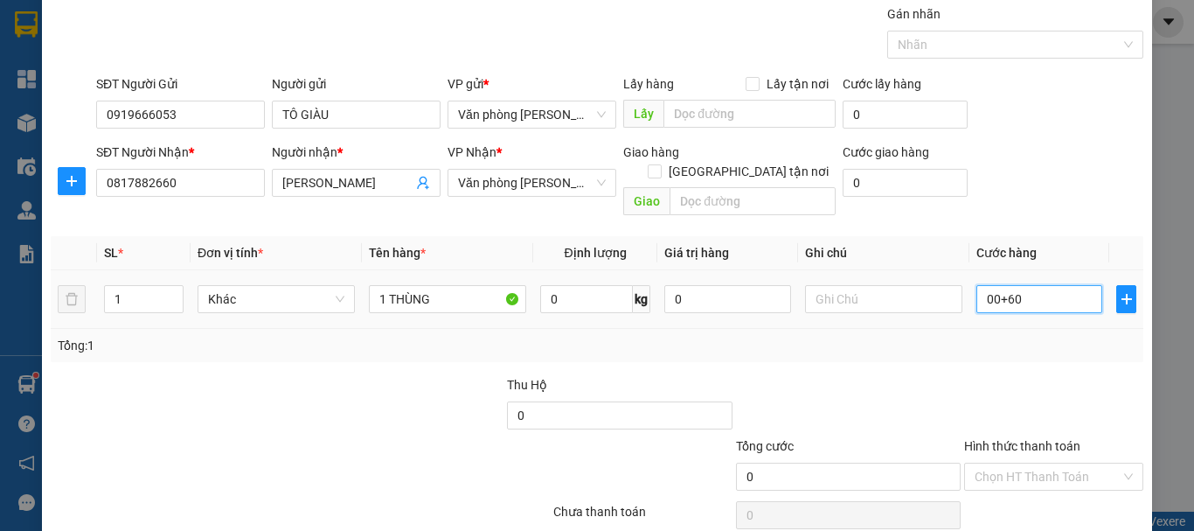
scroll to position [116, 0]
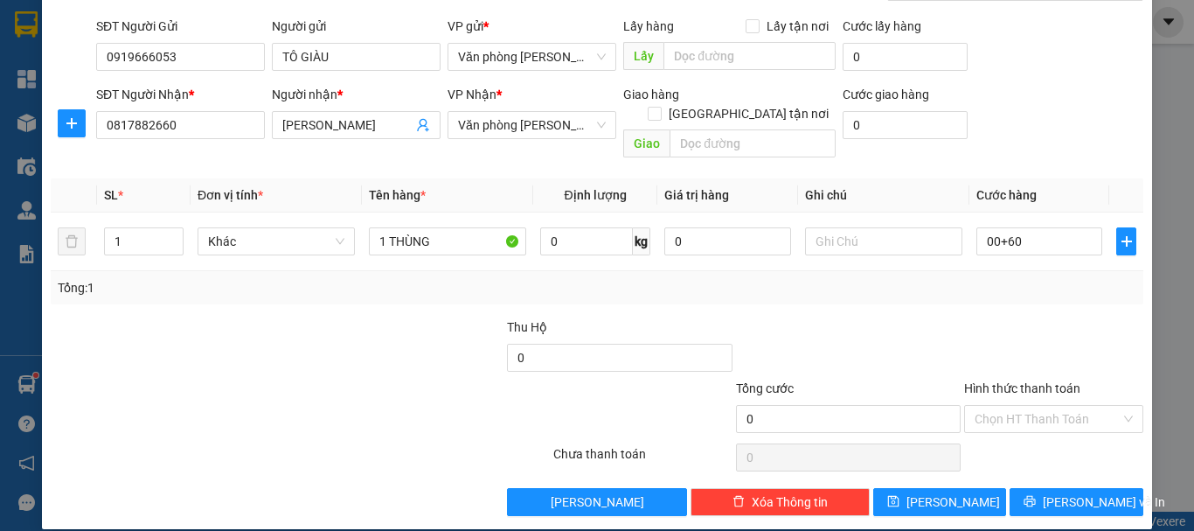
type input "60.000"
click at [977, 317] on div at bounding box center [1053, 347] width 183 height 61
click at [1052, 492] on span "[PERSON_NAME] và In" at bounding box center [1104, 501] width 122 height 19
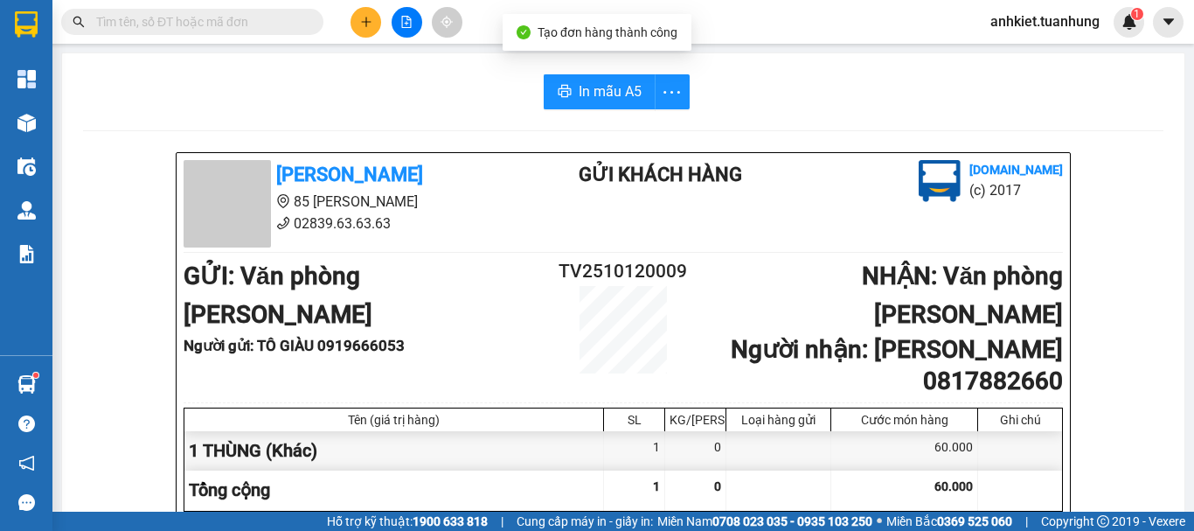
click at [565, 86] on button "In mẫu A5" at bounding box center [600, 91] width 112 height 35
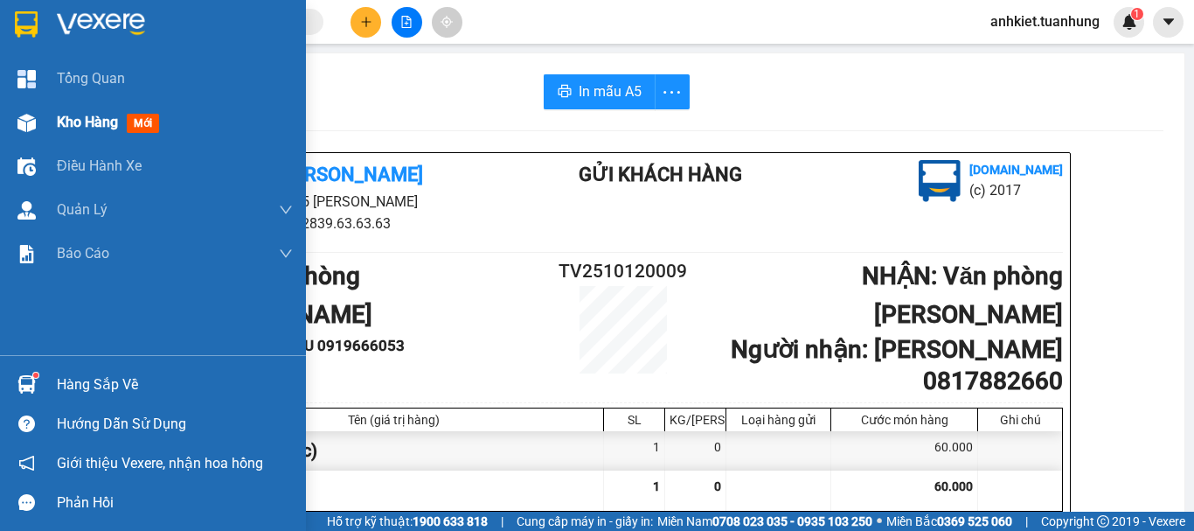
click at [101, 115] on span "Kho hàng" at bounding box center [87, 122] width 61 height 17
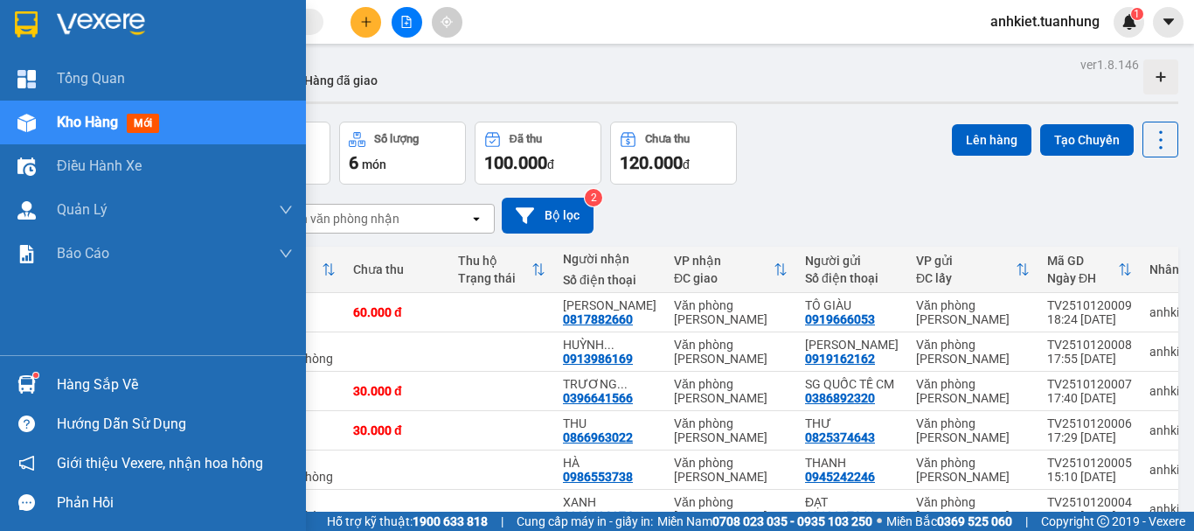
click at [55, 385] on div "Hàng sắp về" at bounding box center [153, 384] width 306 height 39
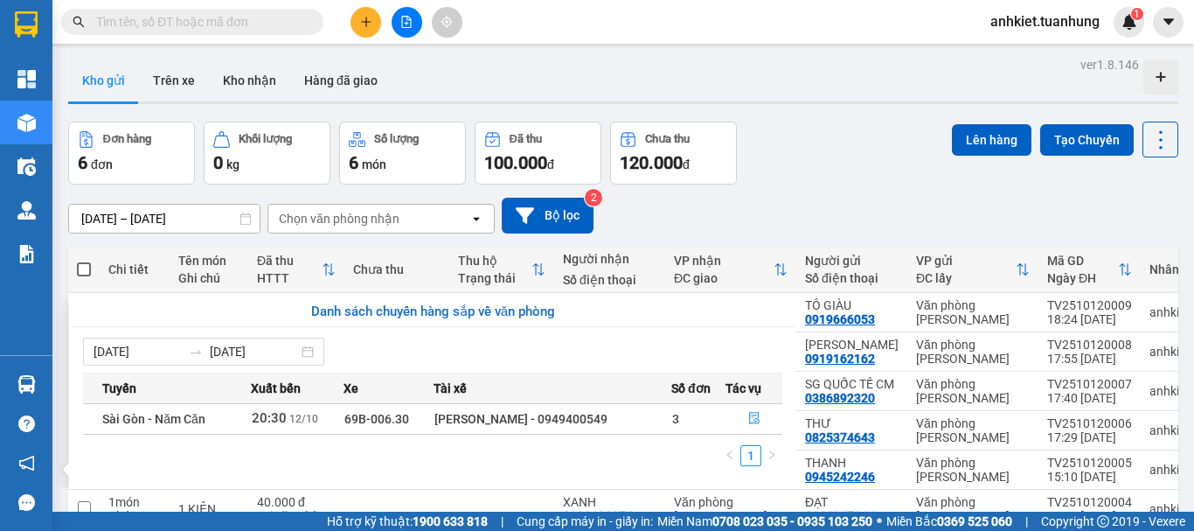
click at [785, 175] on section "Kết quả tìm kiếm ( 0 ) Bộ lọc No Data anhkiet.tuanhung 1 Tổng Quan Kho hàng mới…" at bounding box center [597, 265] width 1194 height 531
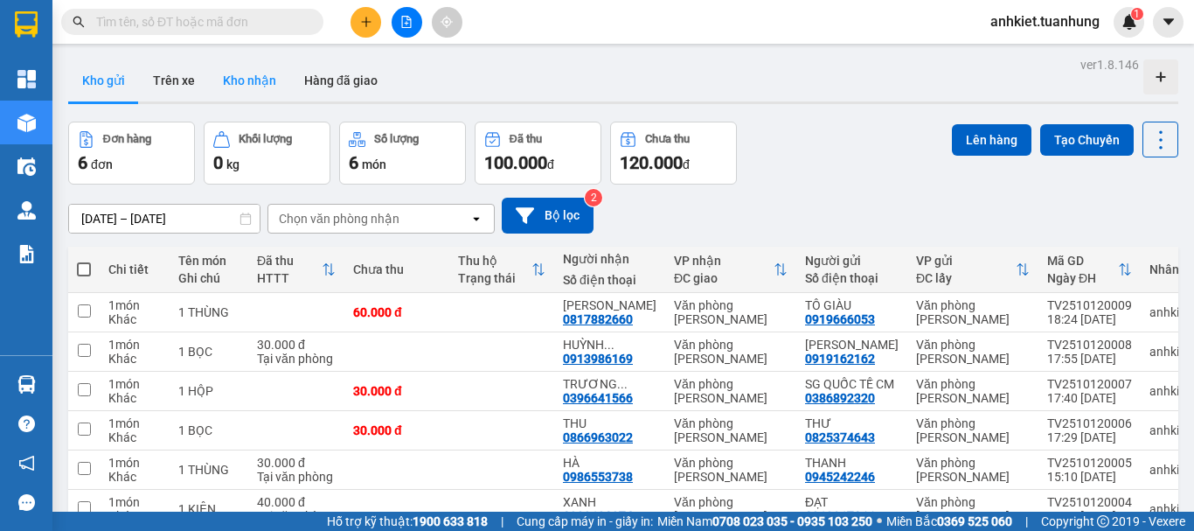
click at [248, 83] on button "Kho nhận" at bounding box center [249, 80] width 81 height 42
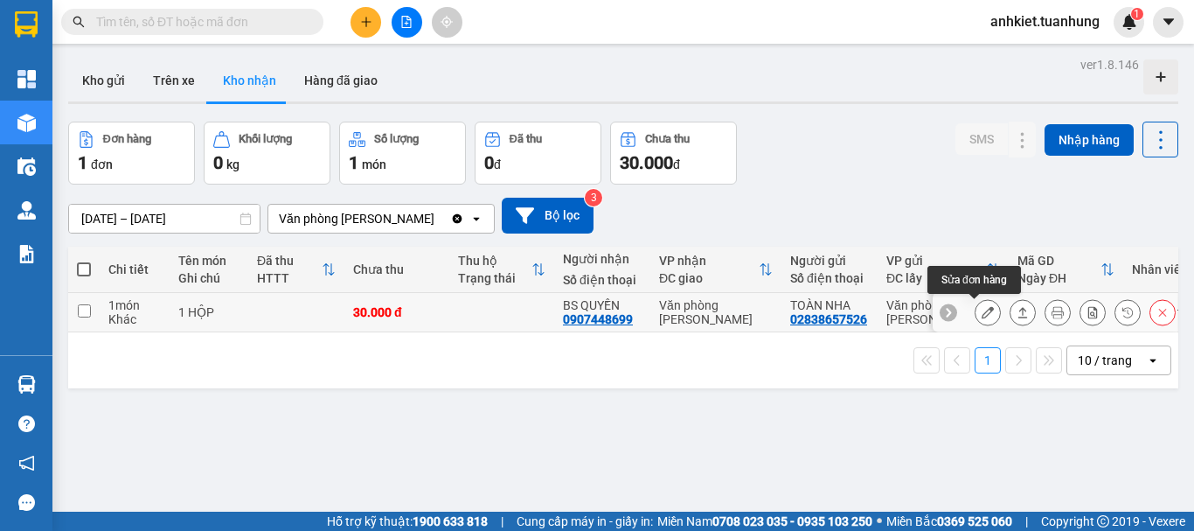
click at [1017, 314] on icon at bounding box center [1023, 312] width 12 height 12
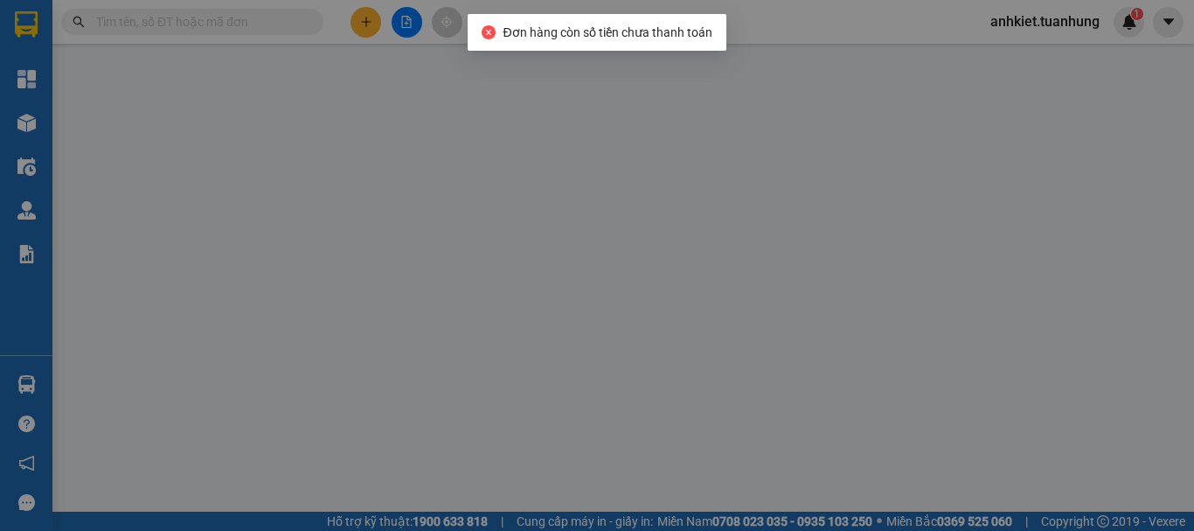
type input "02838657526"
type input "TOÀN NHA"
type input "0907448699"
type input "BS QUYỀN"
type input "30.000"
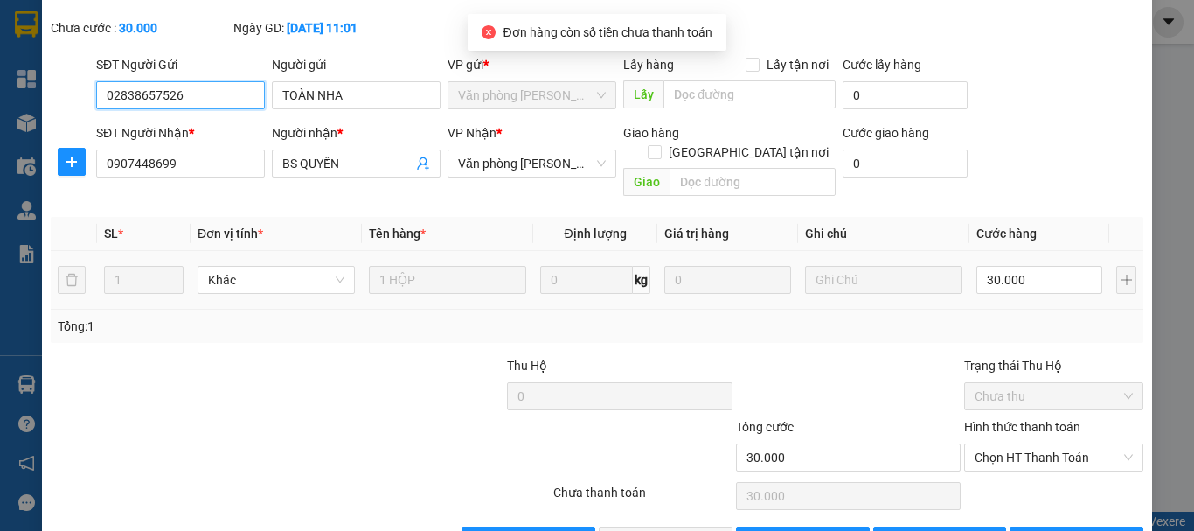
scroll to position [120, 0]
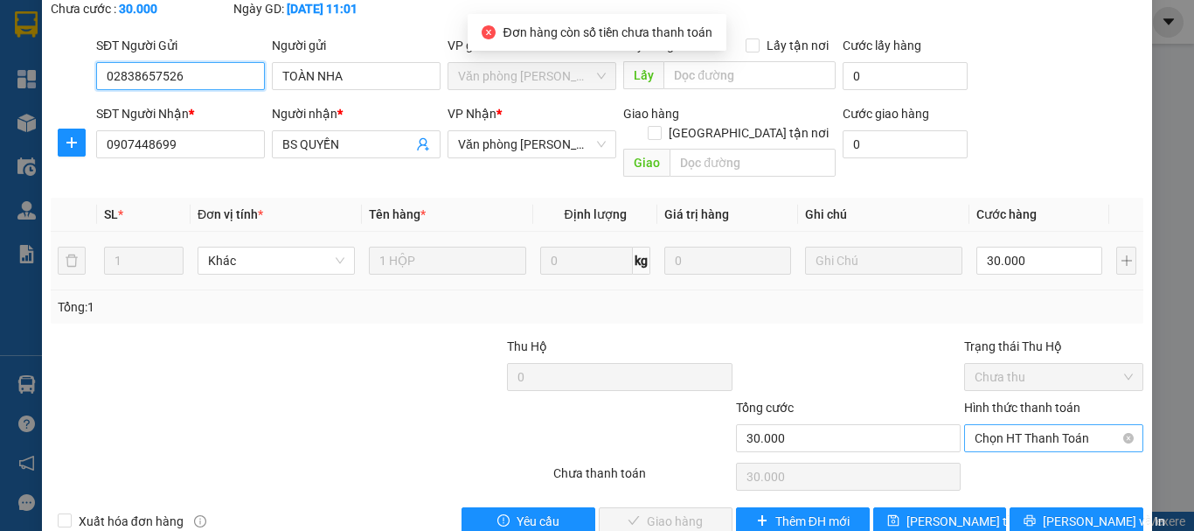
click at [1035, 425] on span "Chọn HT Thanh Toán" at bounding box center [1054, 438] width 158 height 26
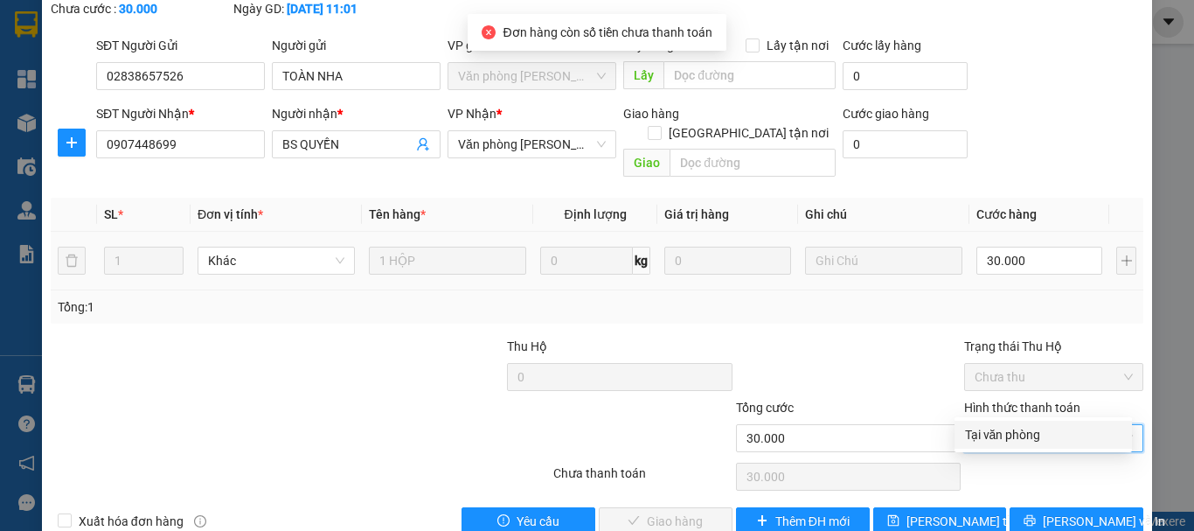
click at [1024, 434] on div "Tại văn phòng" at bounding box center [1043, 434] width 156 height 19
type input "0"
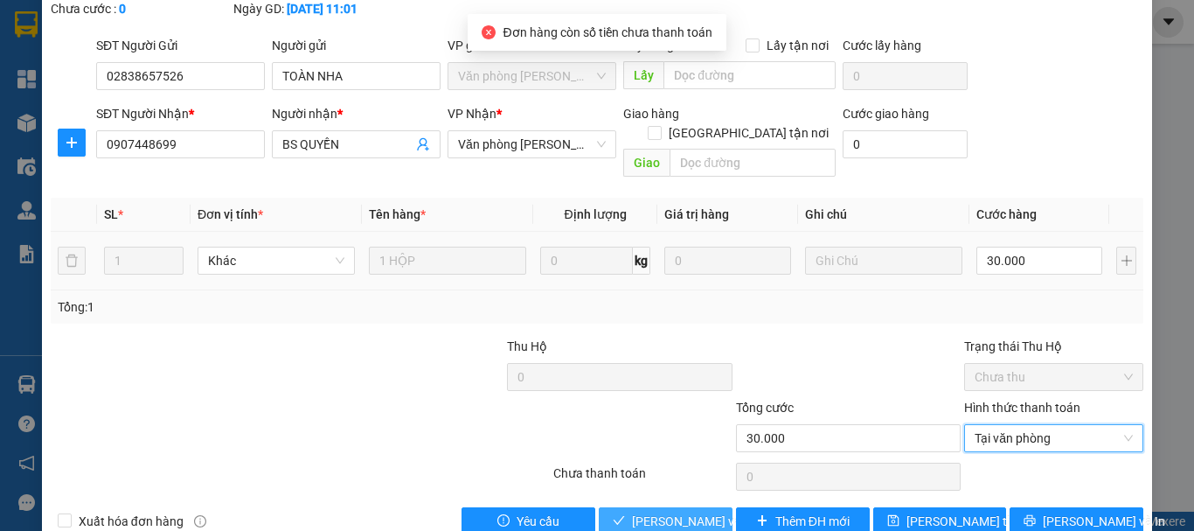
click at [712, 511] on span "Lưu và Giao hàng" at bounding box center [716, 520] width 168 height 19
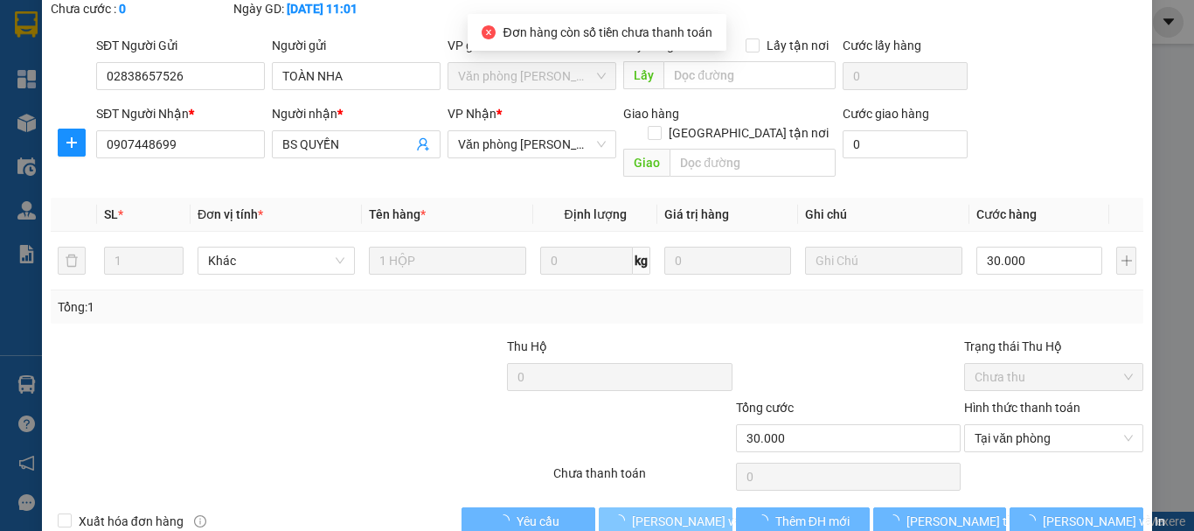
scroll to position [0, 0]
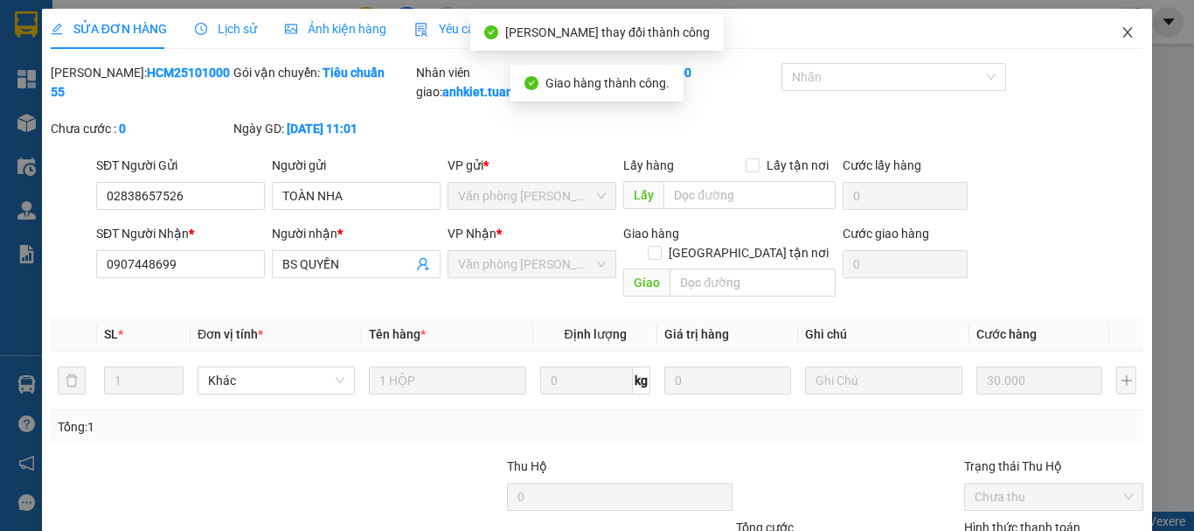
click at [1121, 34] on icon "close" at bounding box center [1128, 32] width 14 height 14
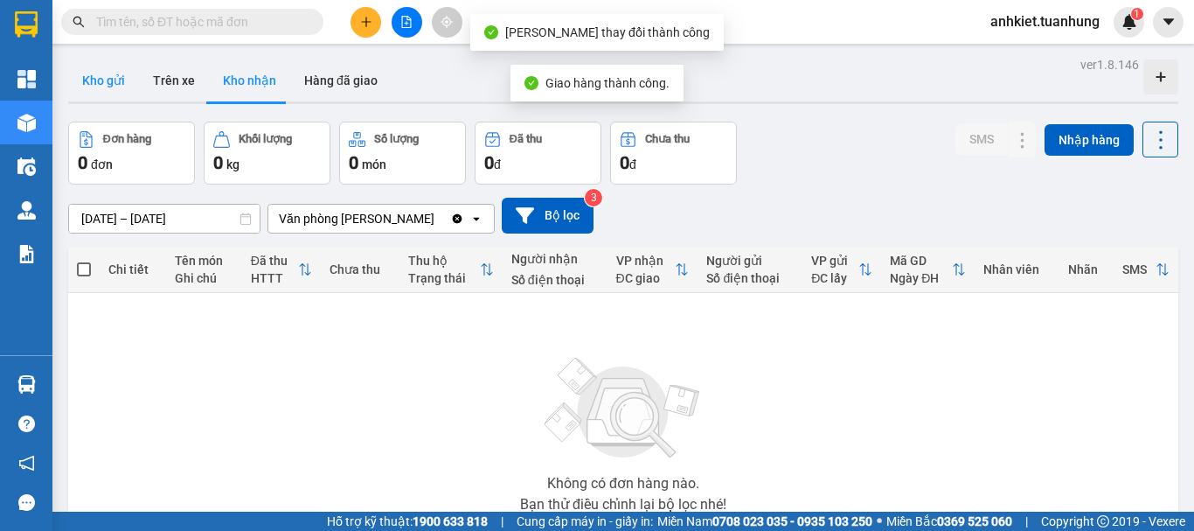
click at [111, 80] on button "Kho gửi" at bounding box center [103, 80] width 71 height 42
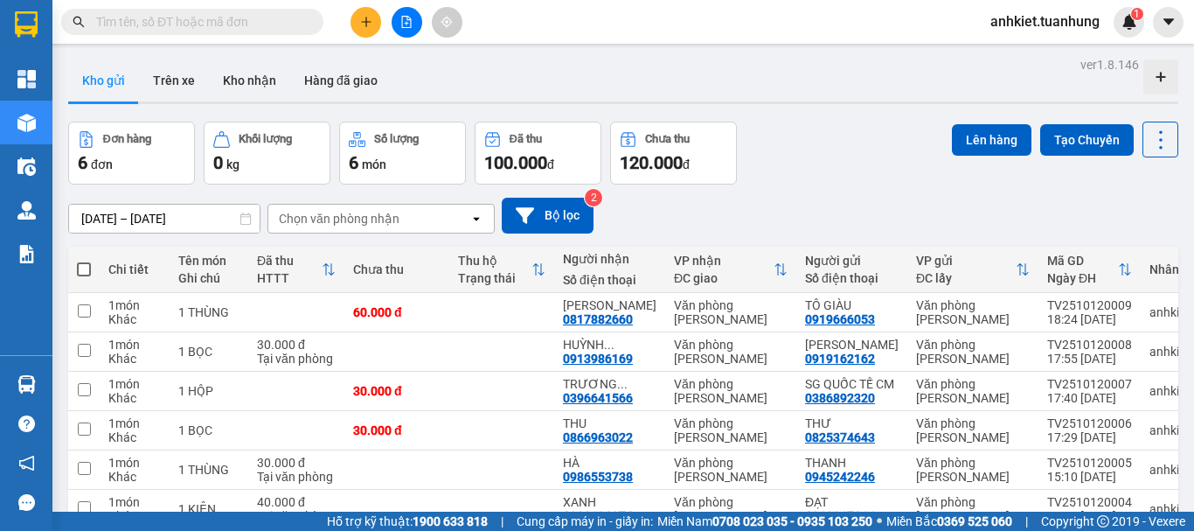
click at [368, 16] on icon "plus" at bounding box center [366, 22] width 12 height 12
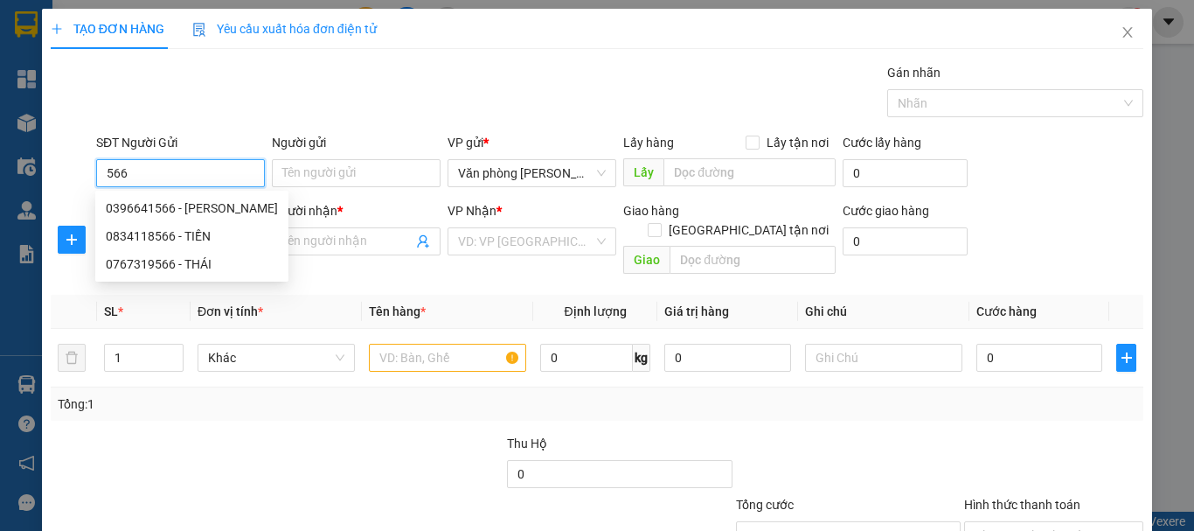
click at [189, 181] on input "566" at bounding box center [180, 173] width 169 height 28
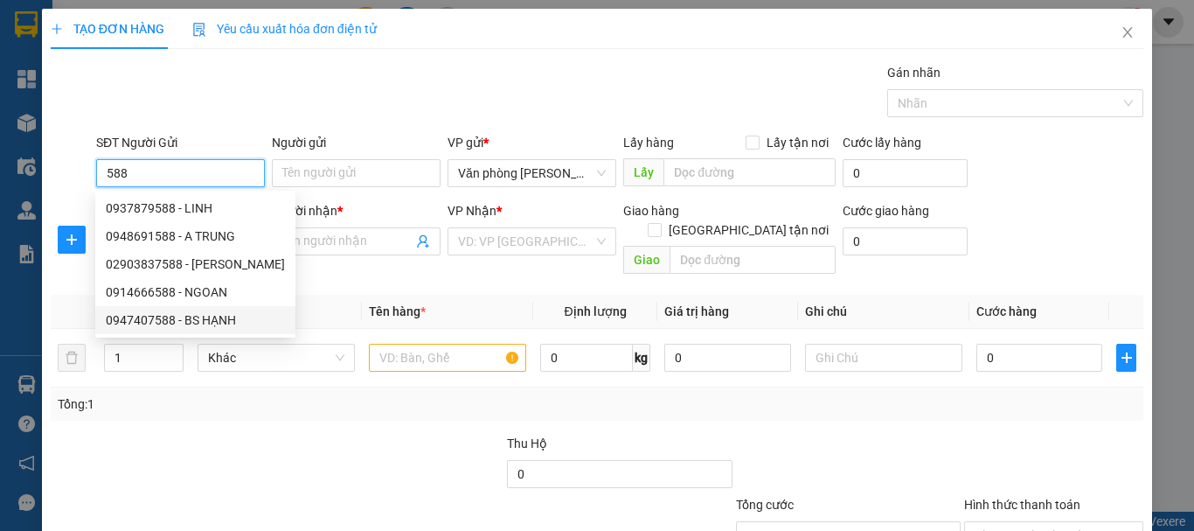
click at [237, 317] on div "0947407588 - BS HẠNH" at bounding box center [195, 319] width 179 height 19
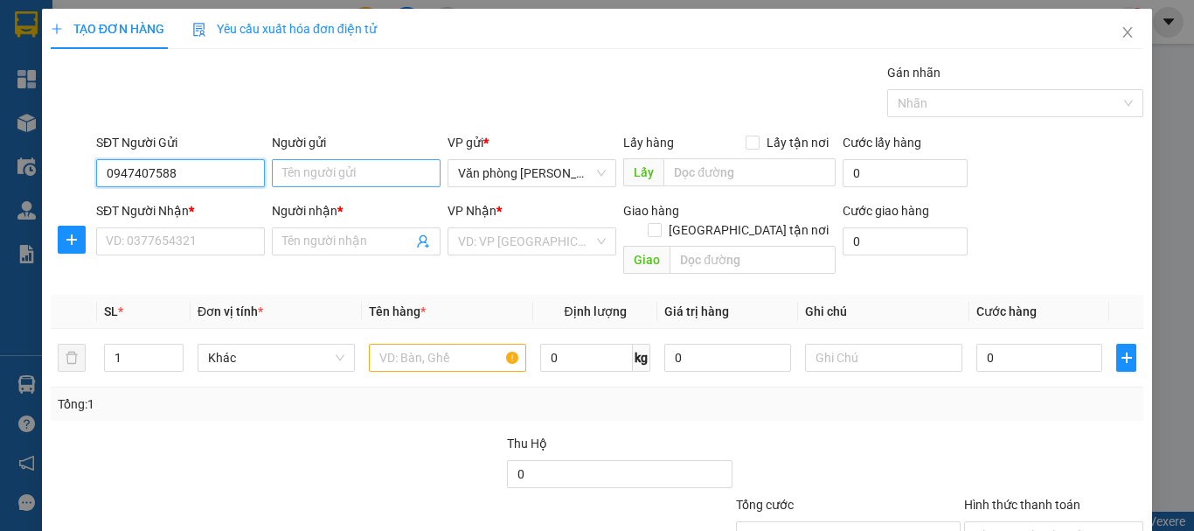
type input "0947407588"
click at [323, 176] on input "Người gửi" at bounding box center [356, 173] width 169 height 28
type input "9"
type input "BS HẠNH"
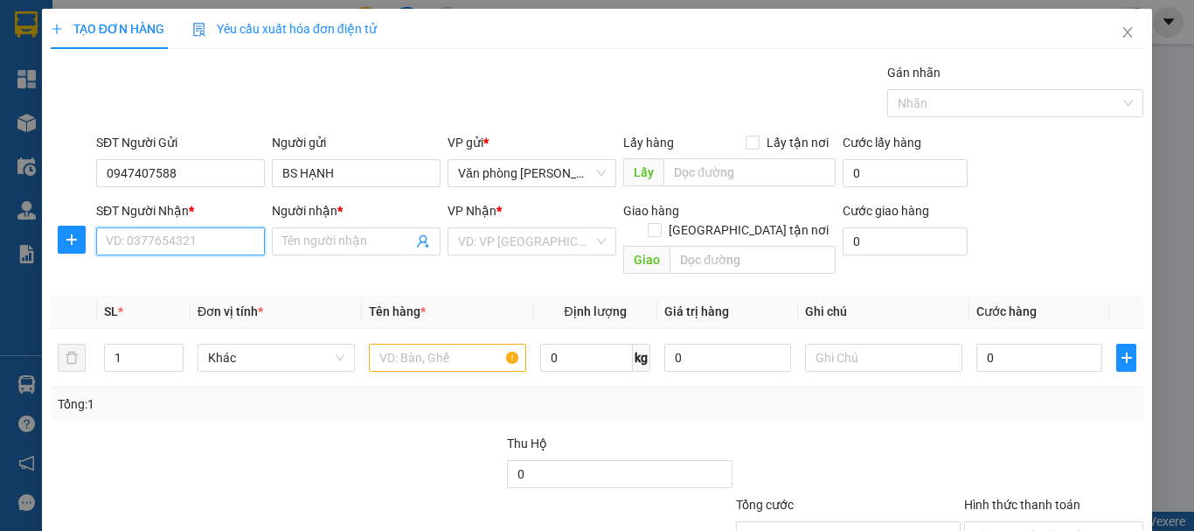
click at [212, 237] on input "SĐT Người Nhận *" at bounding box center [180, 241] width 169 height 28
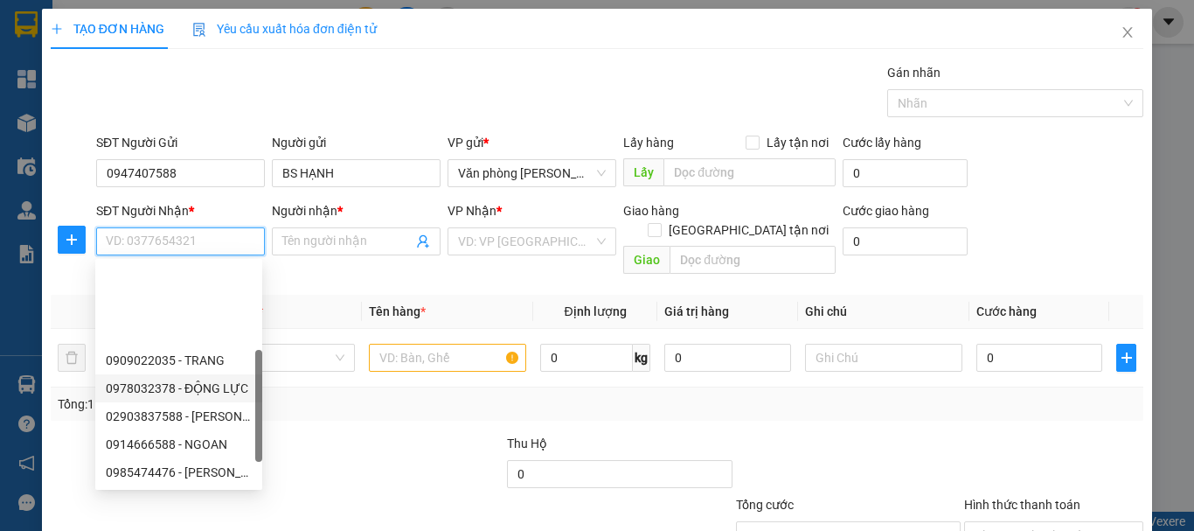
scroll to position [112, 0]
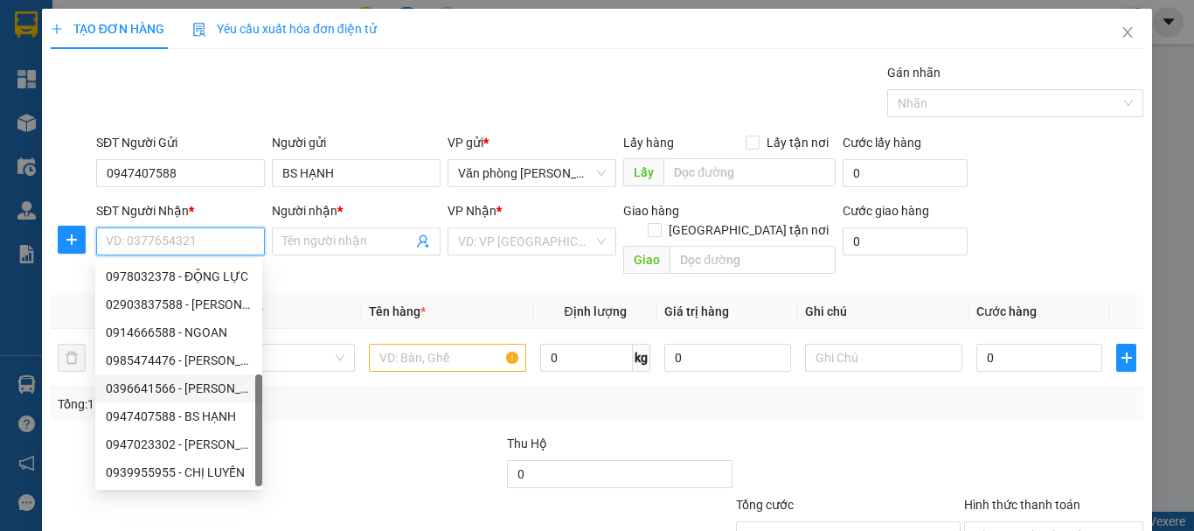
click at [212, 394] on div "0396641566 - [PERSON_NAME]" at bounding box center [179, 387] width 146 height 19
type input "0396641566"
type input "[PERSON_NAME]"
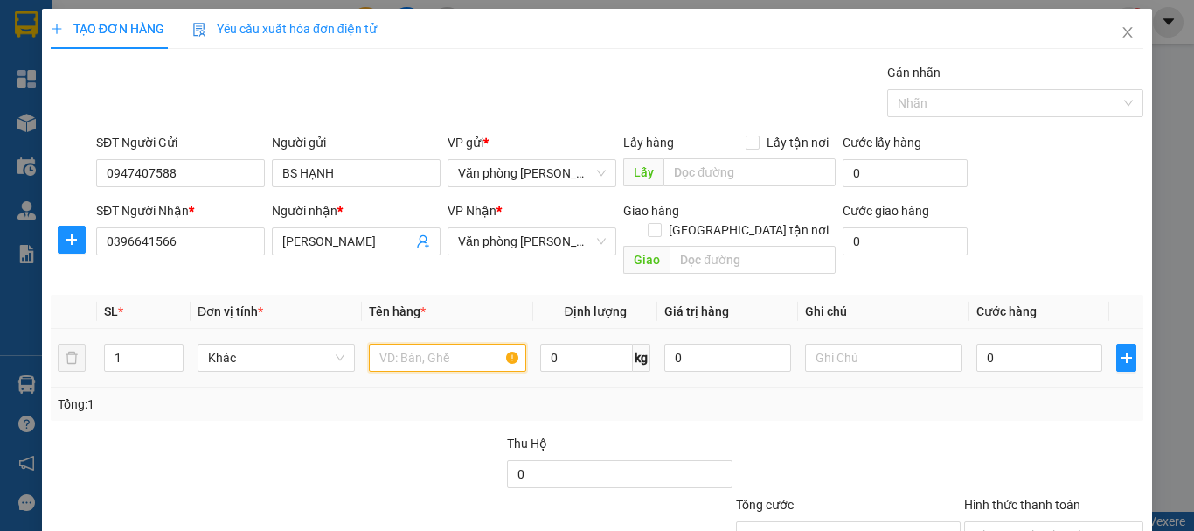
click at [420, 349] on input "text" at bounding box center [447, 358] width 157 height 28
type input "."
type input "1 HỘP"
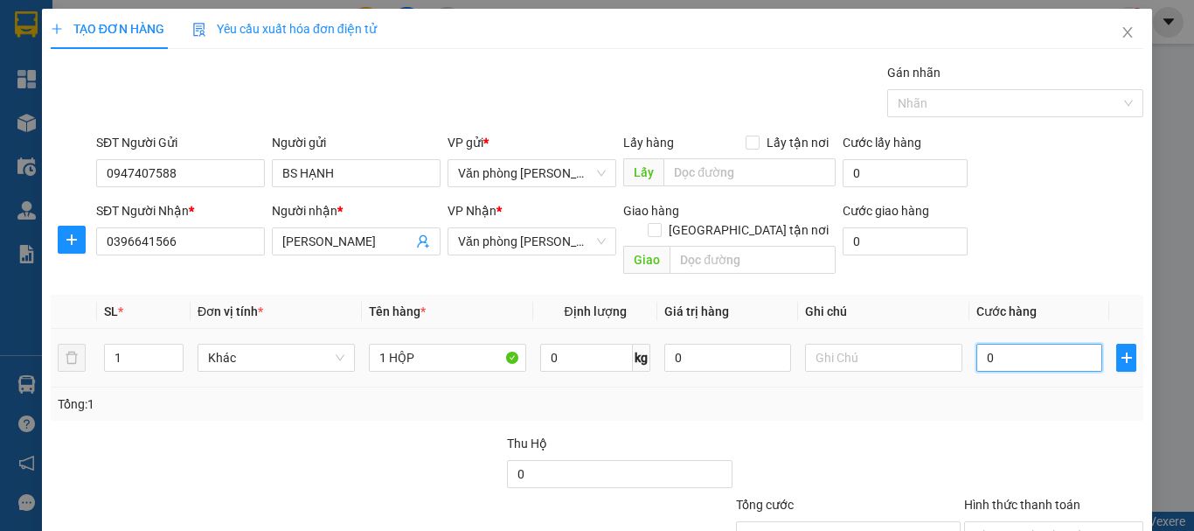
click at [976, 344] on input "0" at bounding box center [1039, 358] width 126 height 28
type input "+3"
type input "3"
type input "+30"
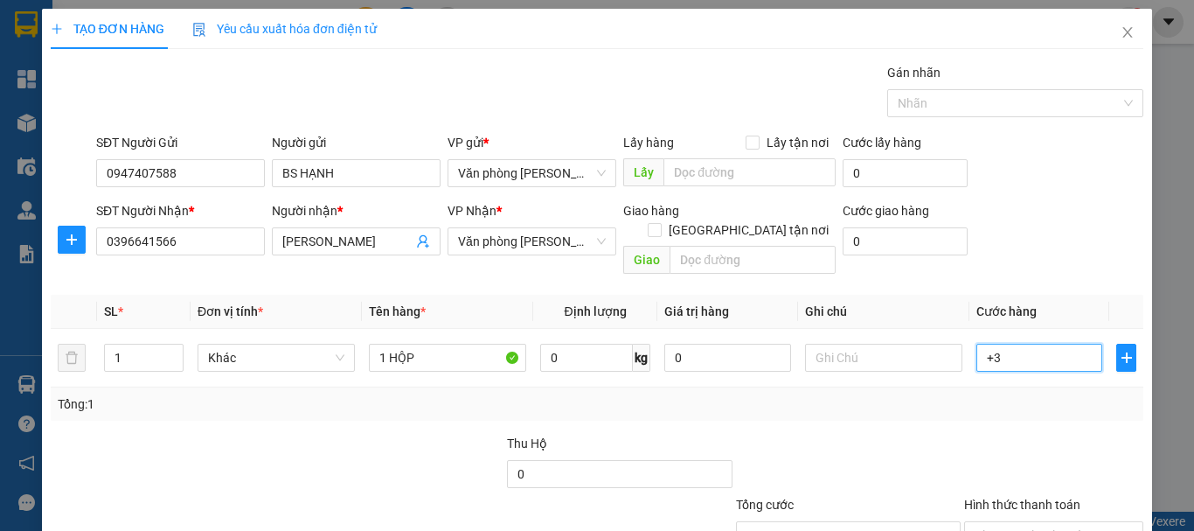
type input "30"
type input "30.000"
click at [978, 394] on div "Tổng: 1" at bounding box center [597, 403] width 1079 height 19
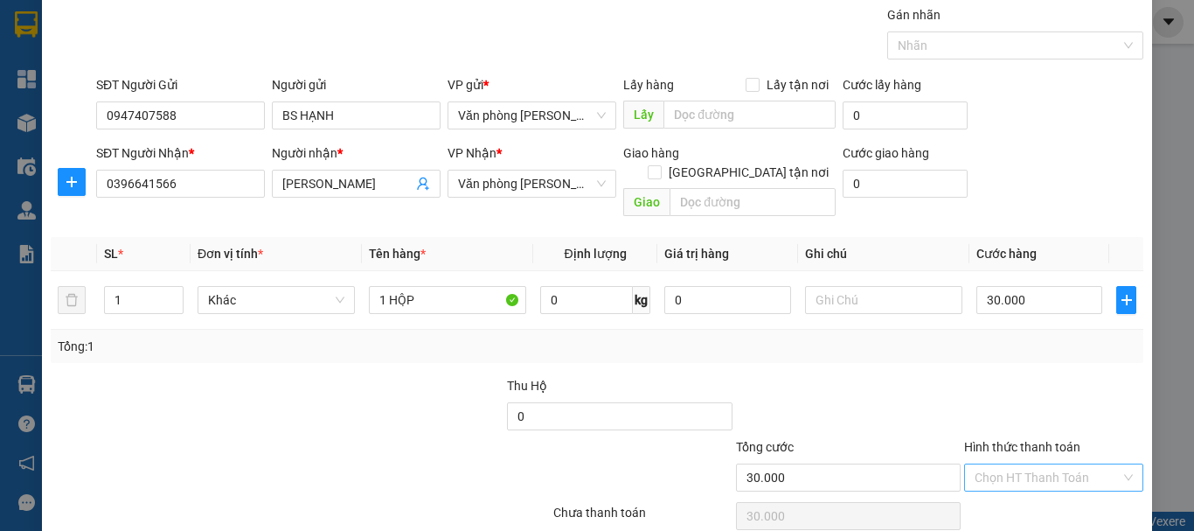
scroll to position [116, 0]
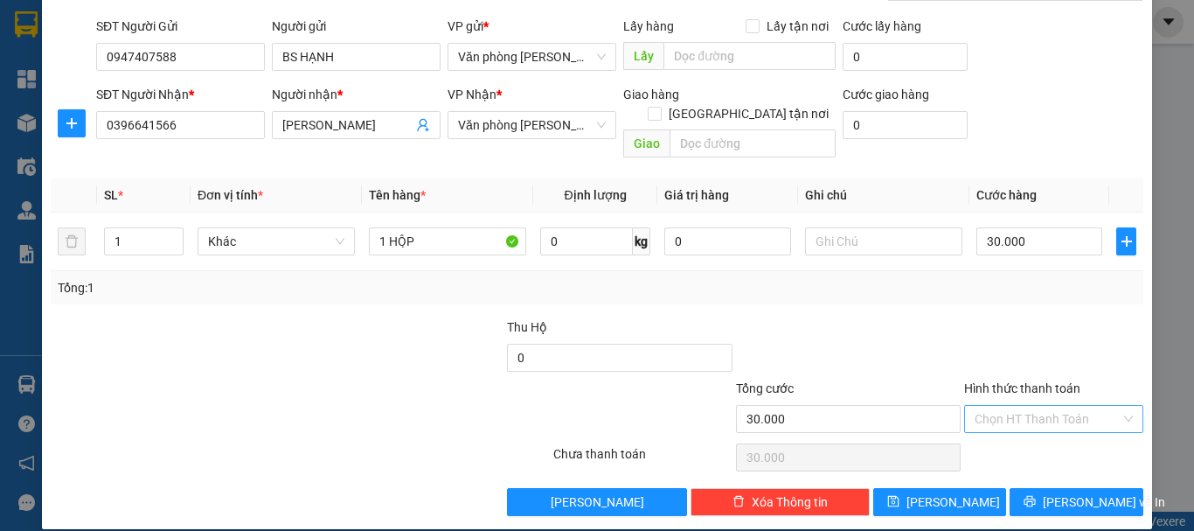
click at [1026, 407] on input "Hình thức thanh toán" at bounding box center [1048, 419] width 146 height 26
click at [1026, 427] on div "Tại văn phòng" at bounding box center [1043, 434] width 156 height 19
type input "0"
click at [1064, 492] on span "[PERSON_NAME] và In" at bounding box center [1104, 501] width 122 height 19
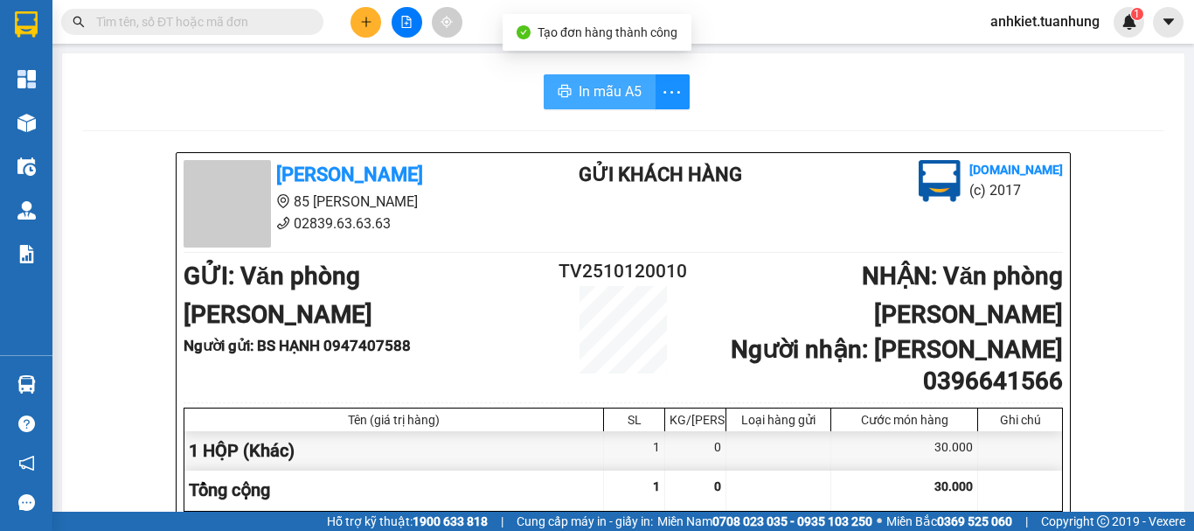
click at [573, 106] on button "In mẫu A5" at bounding box center [600, 91] width 112 height 35
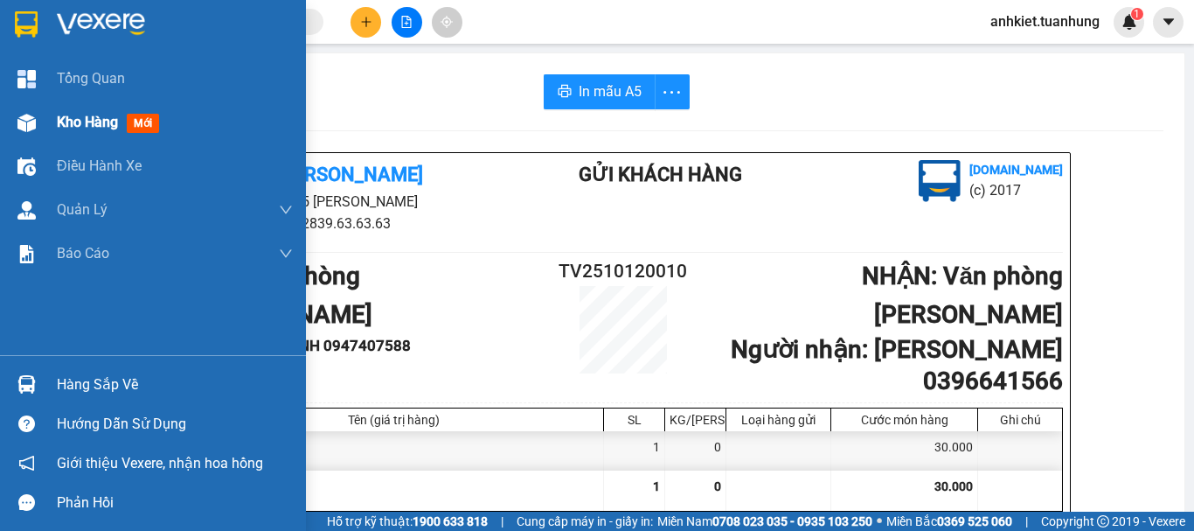
click at [79, 128] on span "Kho hàng" at bounding box center [87, 122] width 61 height 17
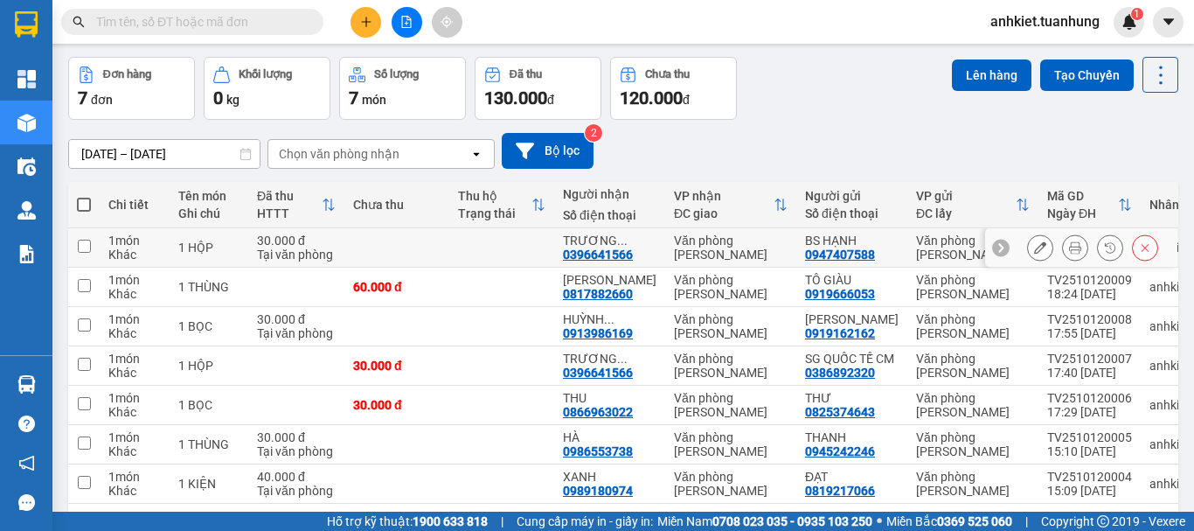
scroll to position [149, 0]
